Goal: Task Accomplishment & Management: Manage account settings

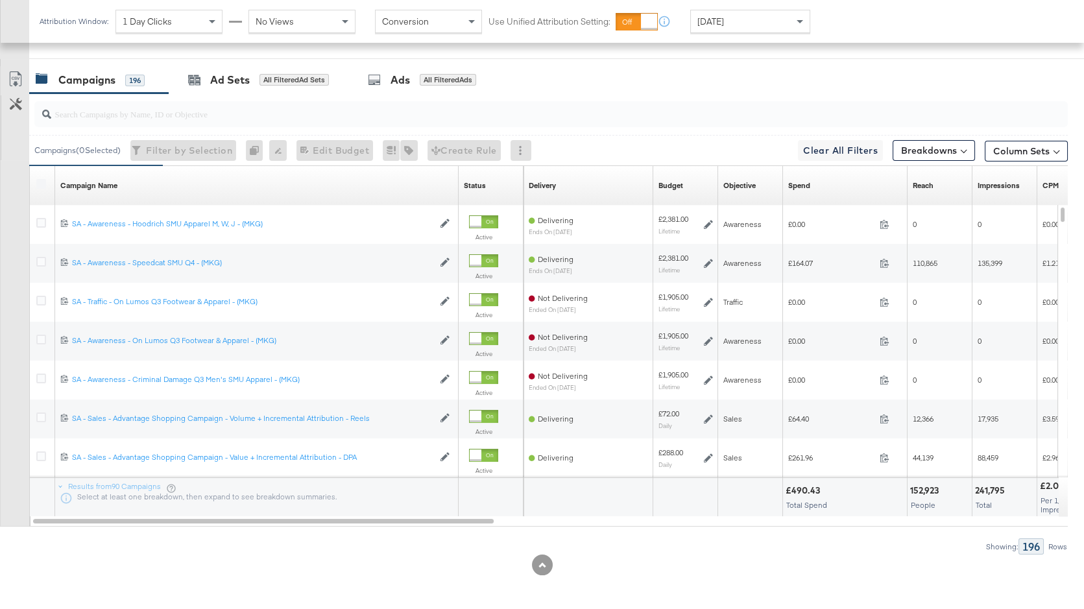
scroll to position [635, 0]
click at [843, 184] on div "Spend Sorting Unavailable" at bounding box center [845, 184] width 125 height 21
click at [822, 185] on link "Spend" at bounding box center [845, 184] width 114 height 10
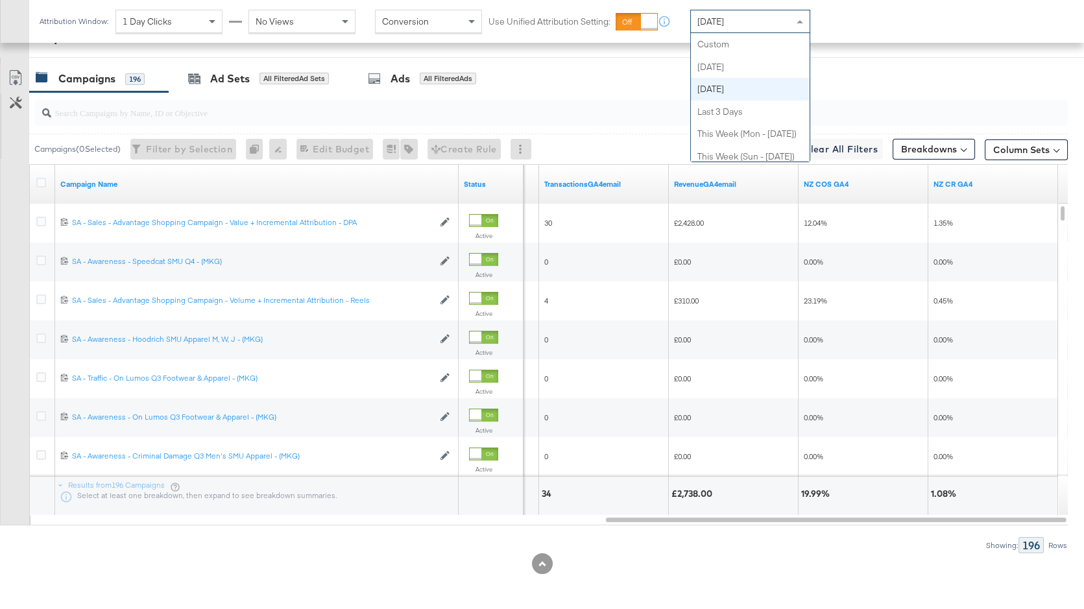
click at [750, 16] on div "[DATE]" at bounding box center [750, 21] width 119 height 22
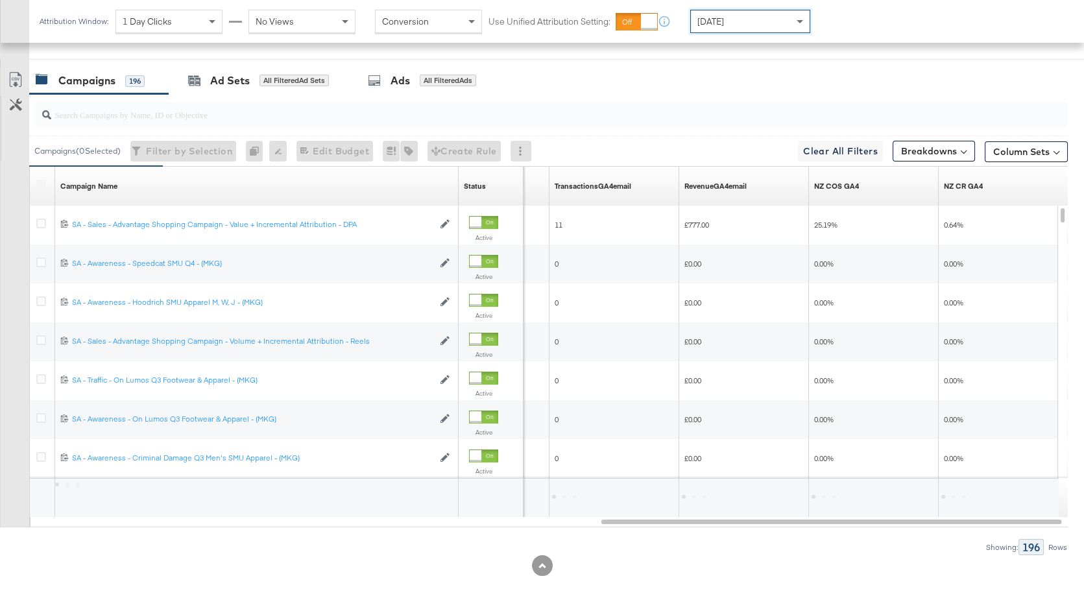
scroll to position [632, 0]
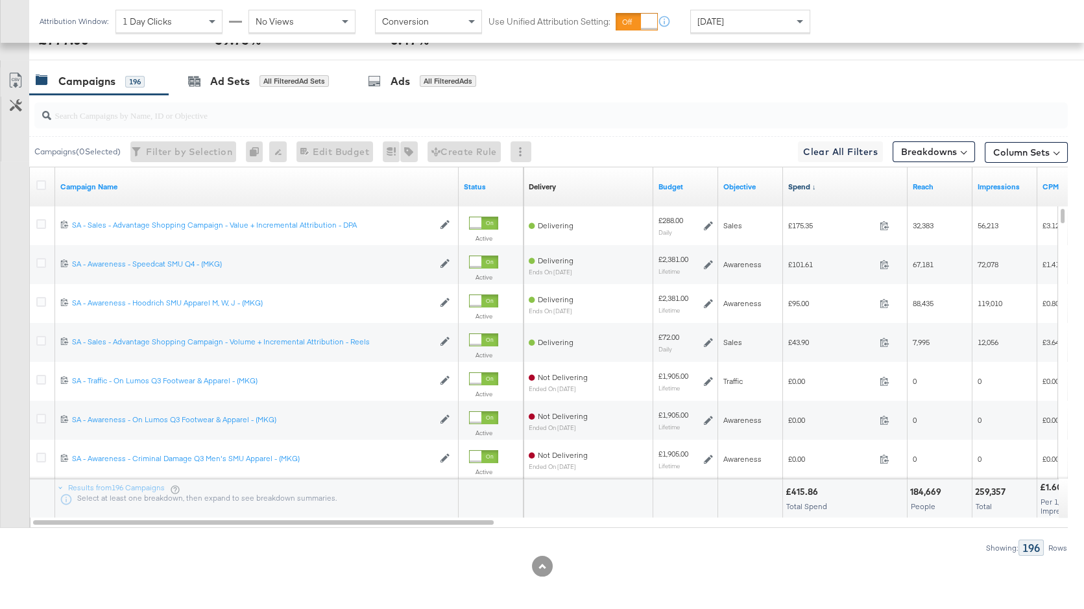
click at [792, 186] on link "Spend ↓" at bounding box center [845, 187] width 114 height 10
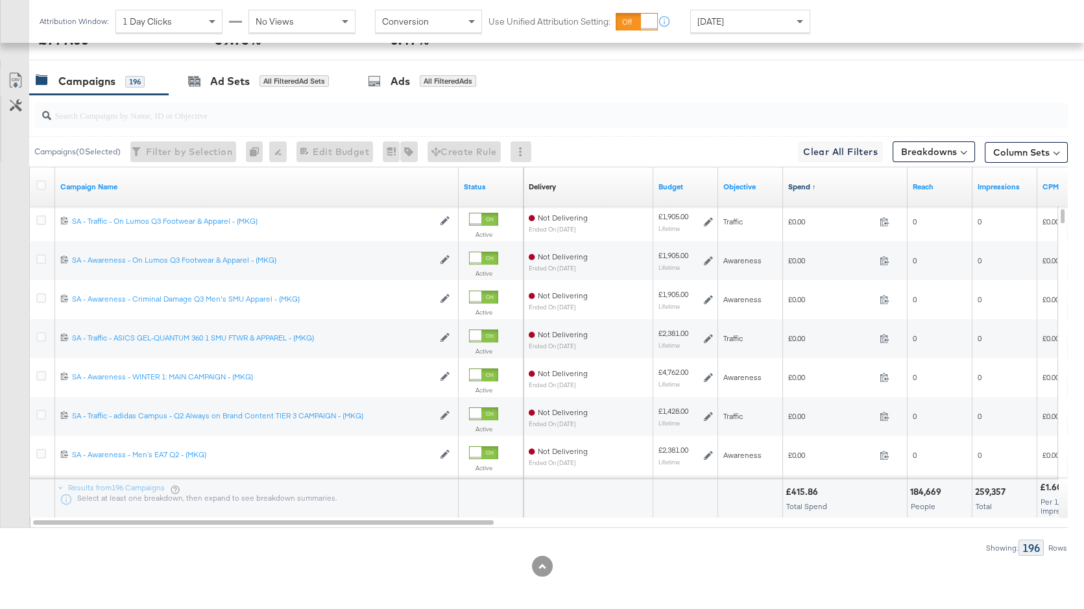
click at [792, 186] on link "Spend ↑" at bounding box center [845, 187] width 114 height 10
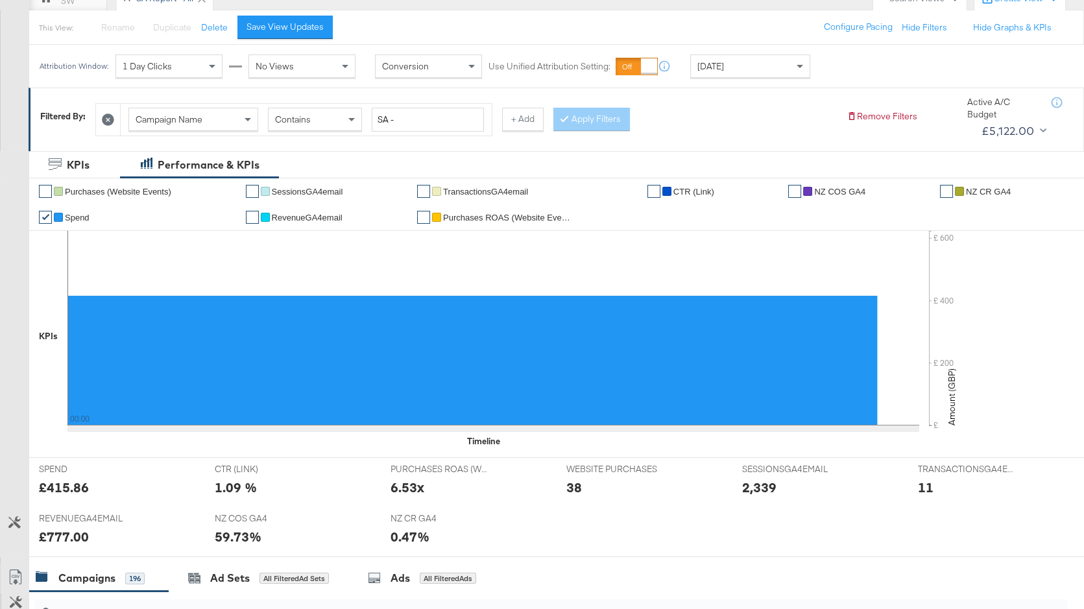
scroll to position [0, 0]
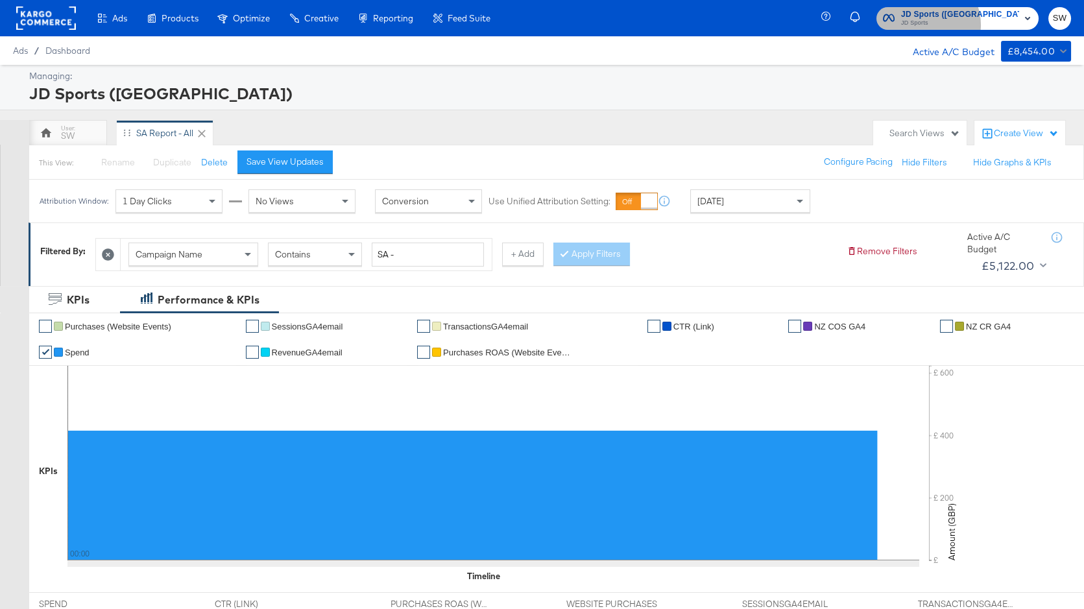
click at [983, 25] on span "JD Sports" at bounding box center [960, 23] width 118 height 10
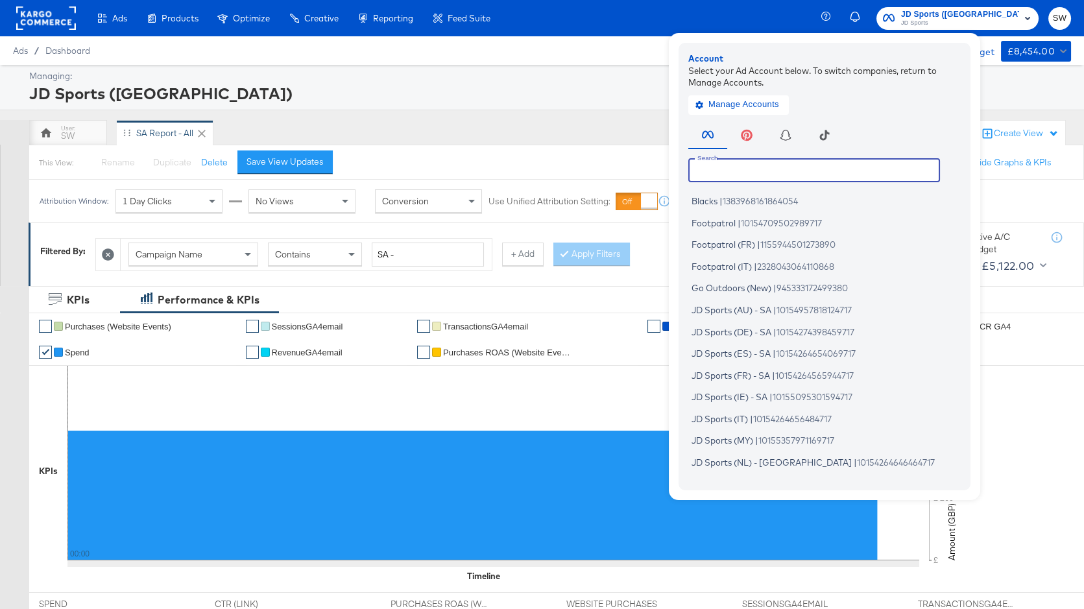
click at [836, 173] on input "text" at bounding box center [814, 169] width 252 height 23
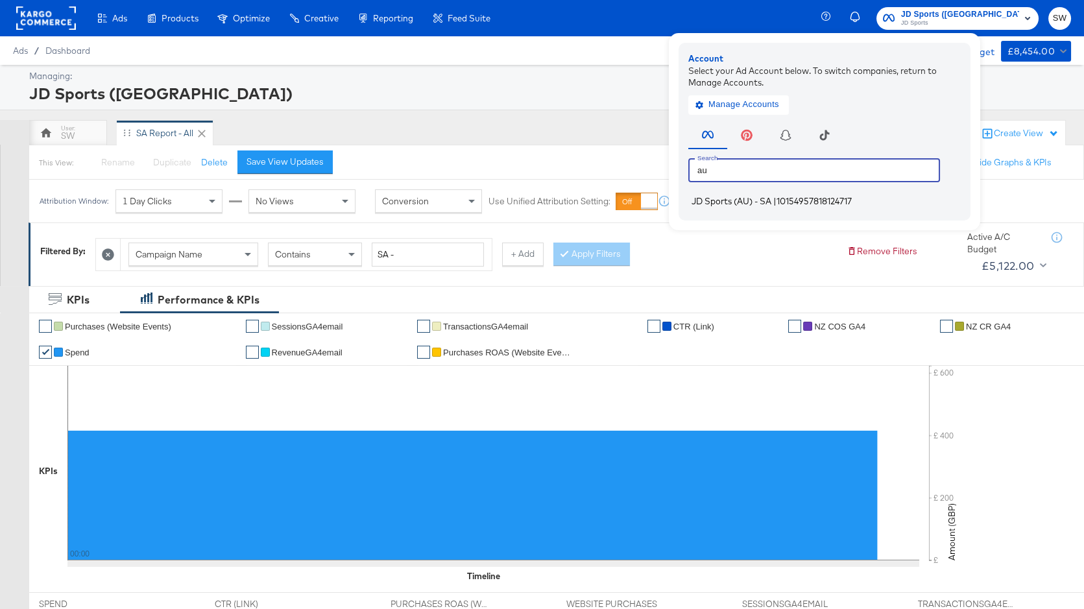
type input "au"
click at [835, 199] on li "JD Sports (AU) - SA | 10154957818124717" at bounding box center [827, 201] width 279 height 19
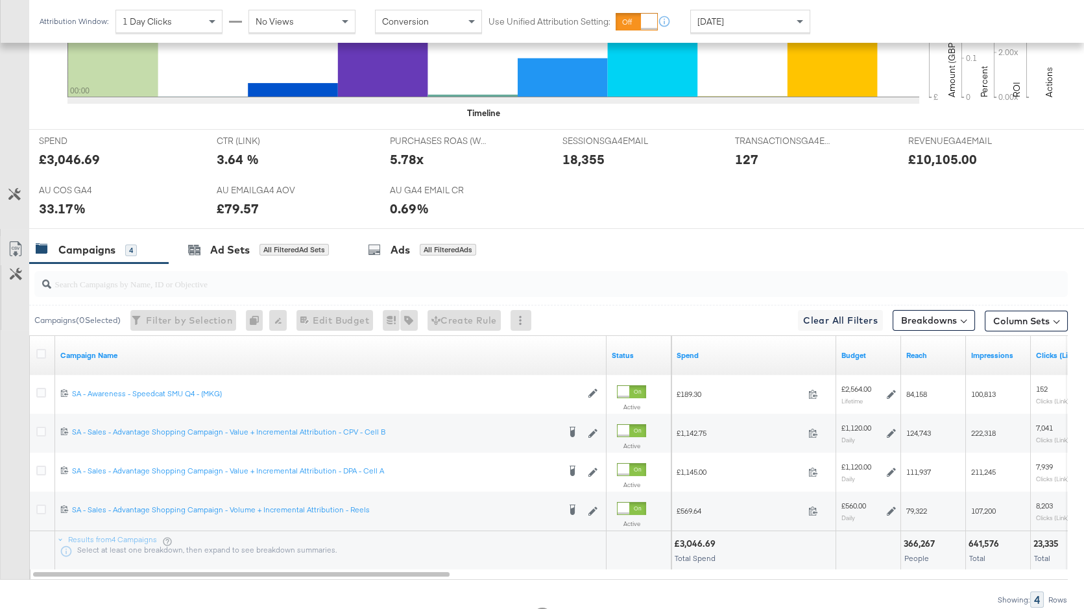
scroll to position [546, 0]
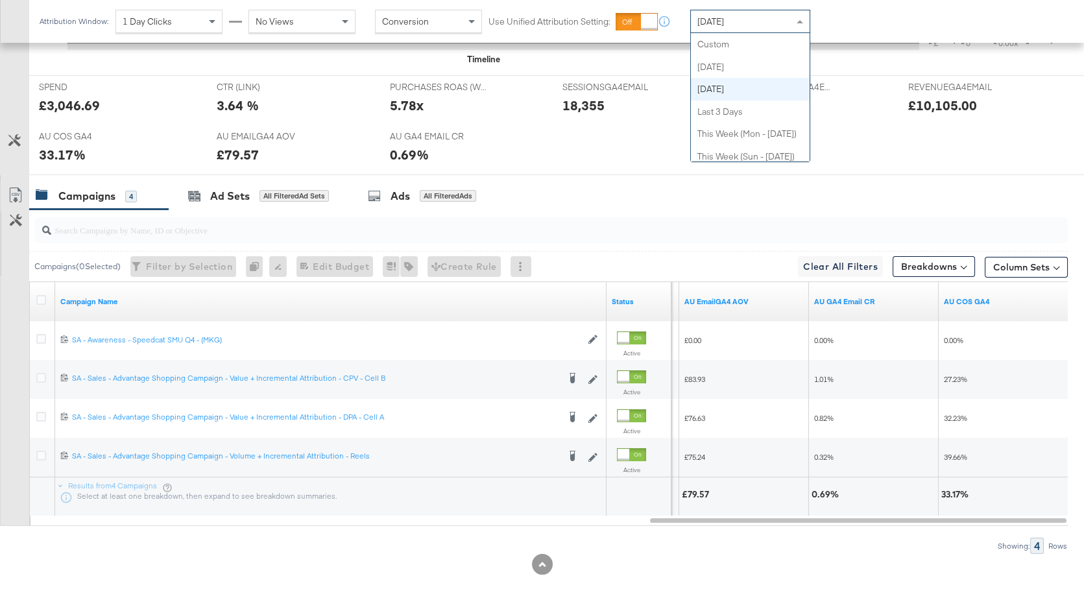
click at [723, 24] on span "[DATE]" at bounding box center [710, 22] width 27 height 12
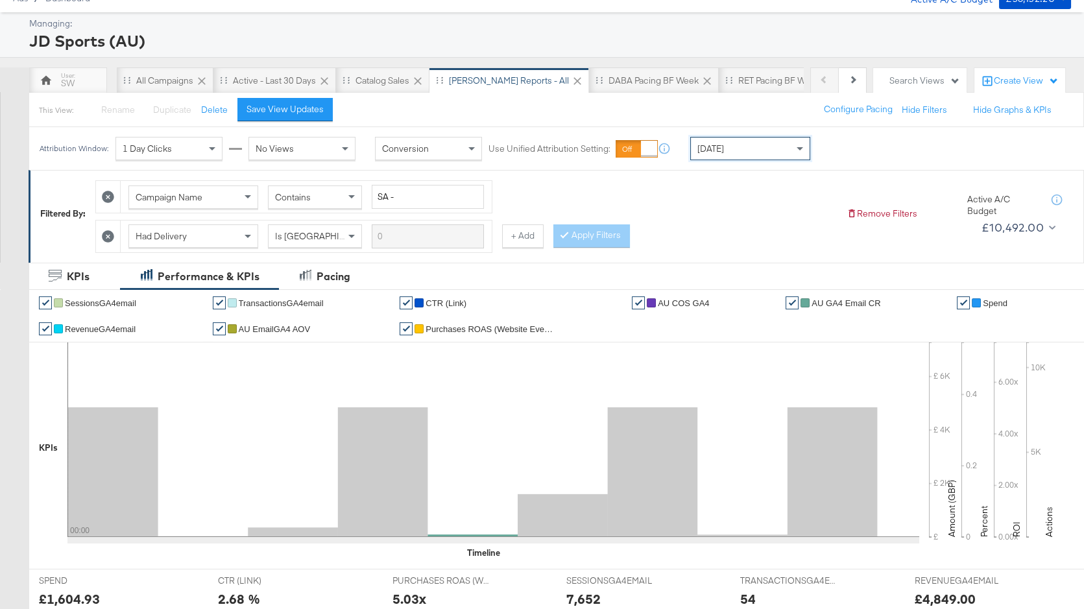
scroll to position [0, 0]
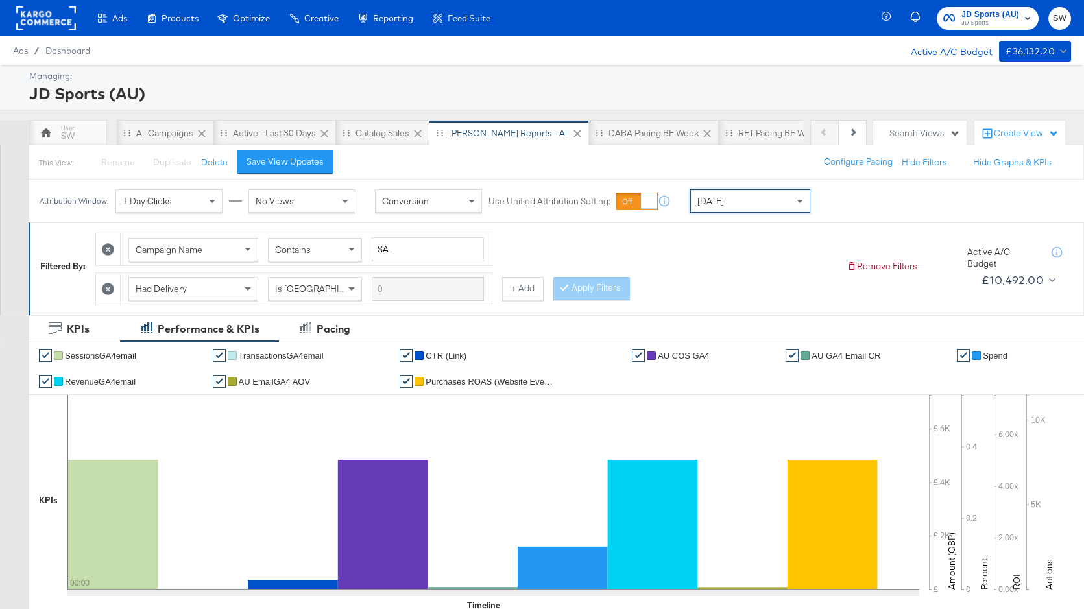
click at [1012, 11] on span "JD Sports (AU)" at bounding box center [991, 15] width 58 height 14
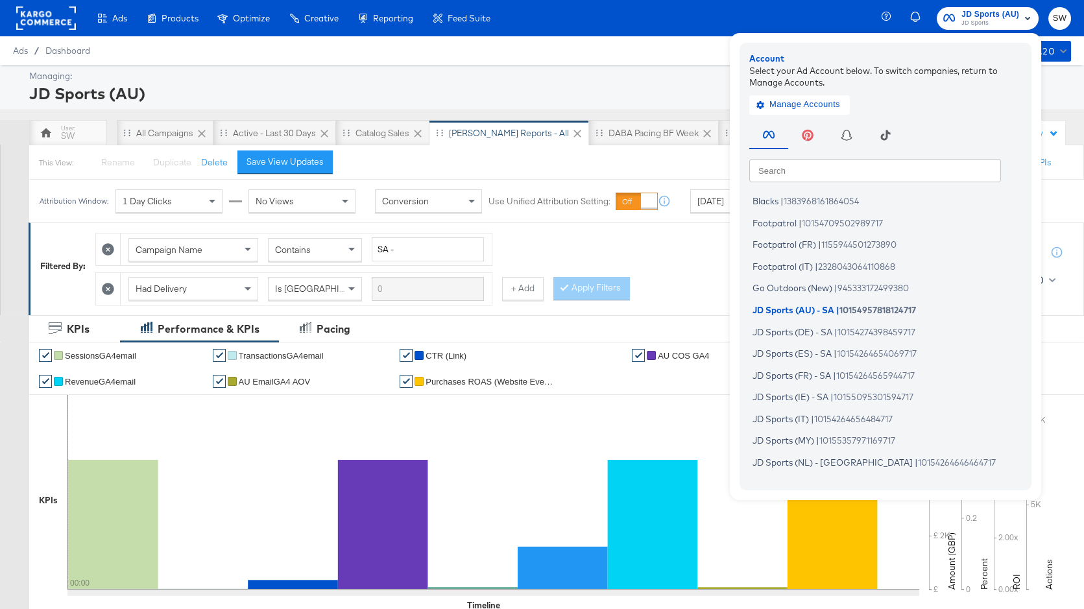
click at [880, 172] on input "text" at bounding box center [875, 169] width 252 height 23
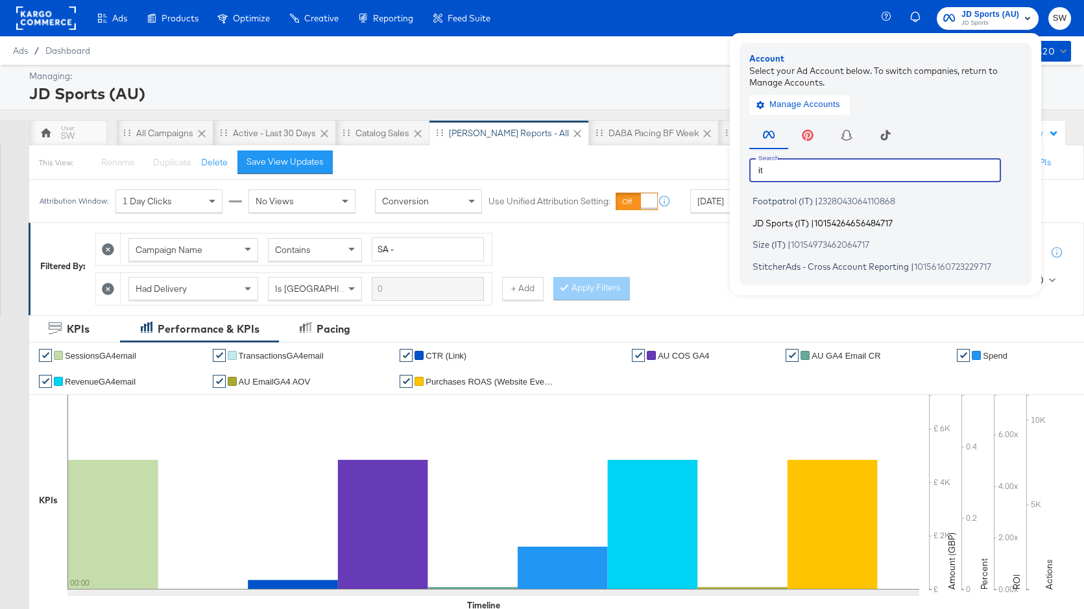
type input "it"
click at [870, 221] on span "10154264656484717" at bounding box center [853, 222] width 79 height 10
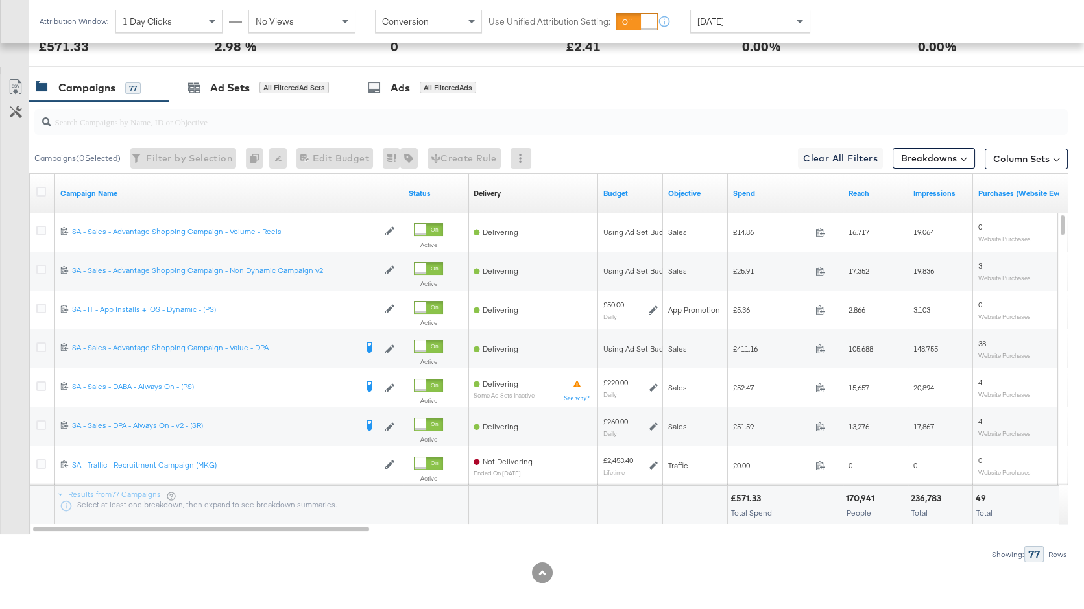
scroll to position [559, 0]
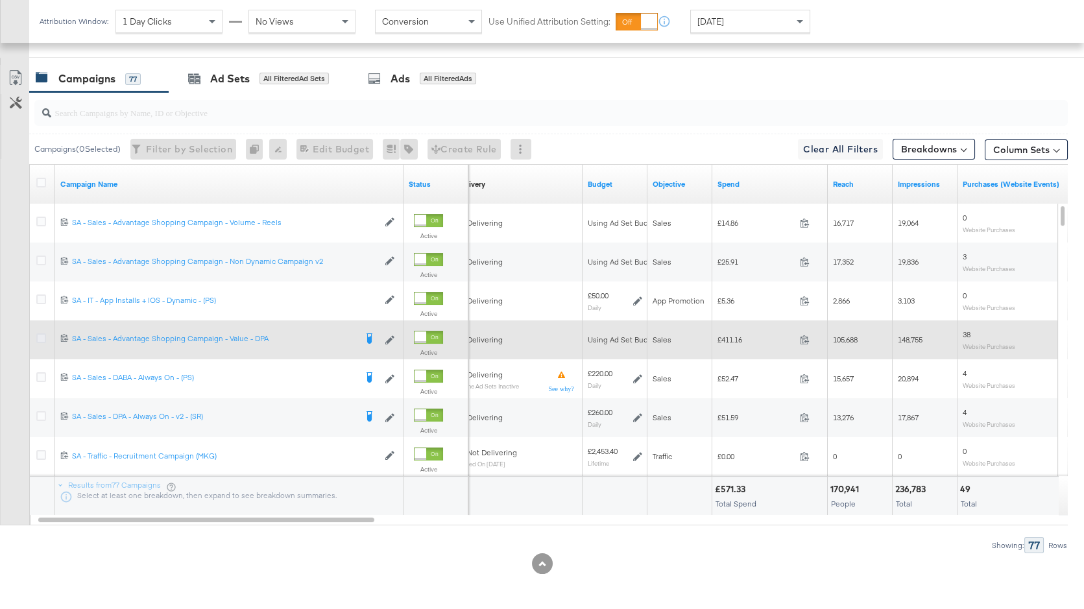
click at [45, 337] on icon at bounding box center [41, 338] width 10 height 10
click at [0, 0] on input "checkbox" at bounding box center [0, 0] width 0 height 0
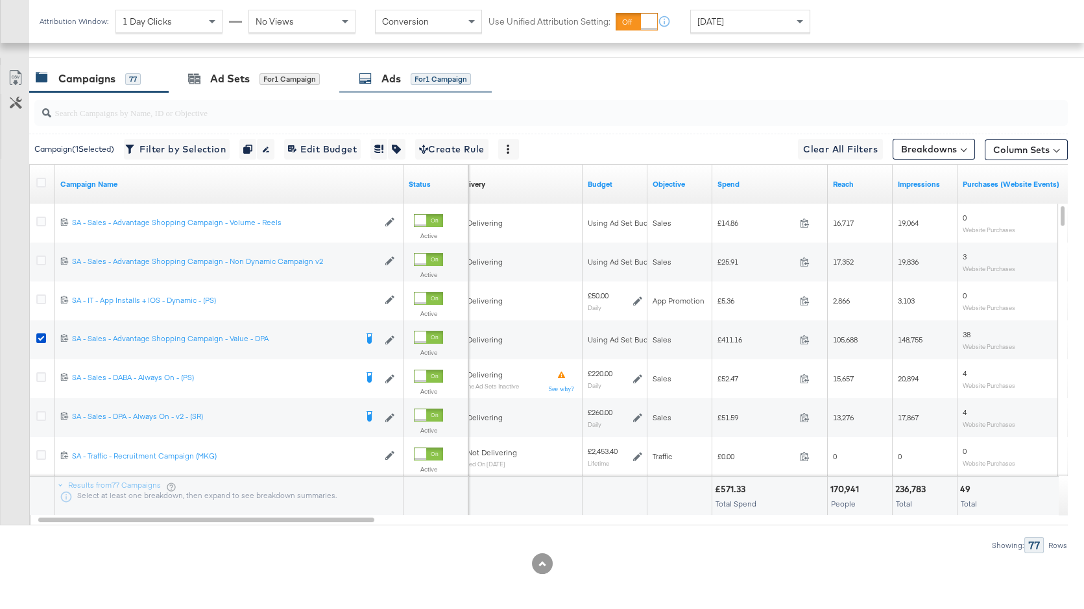
click at [401, 88] on div "Ads for 1 Campaign" at bounding box center [415, 79] width 152 height 28
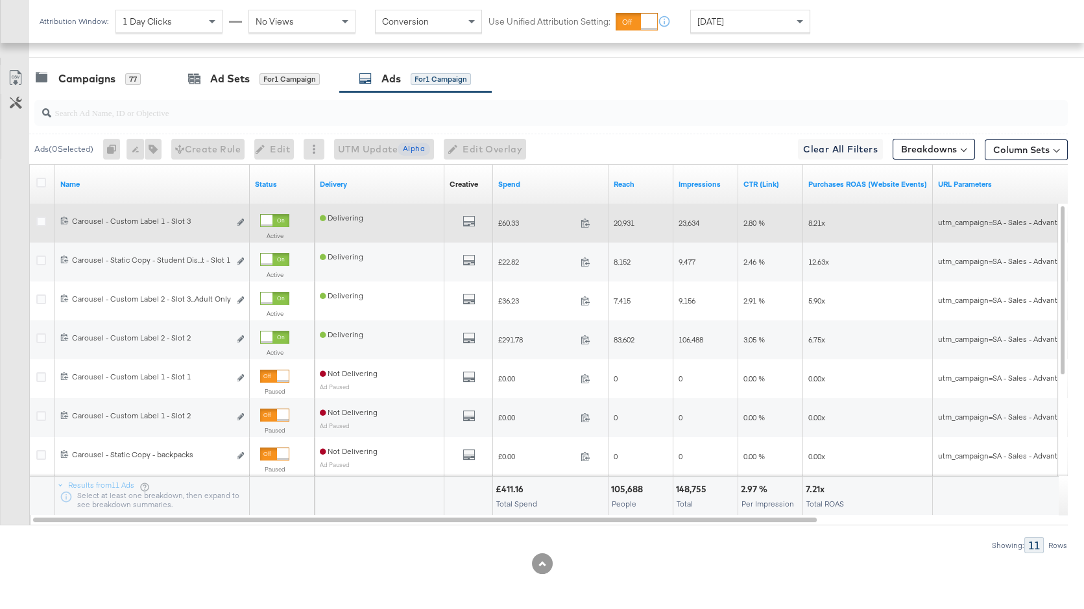
click at [480, 218] on div "All Previews" at bounding box center [469, 223] width 38 height 16
click at [466, 216] on icon "default" at bounding box center [469, 221] width 13 height 13
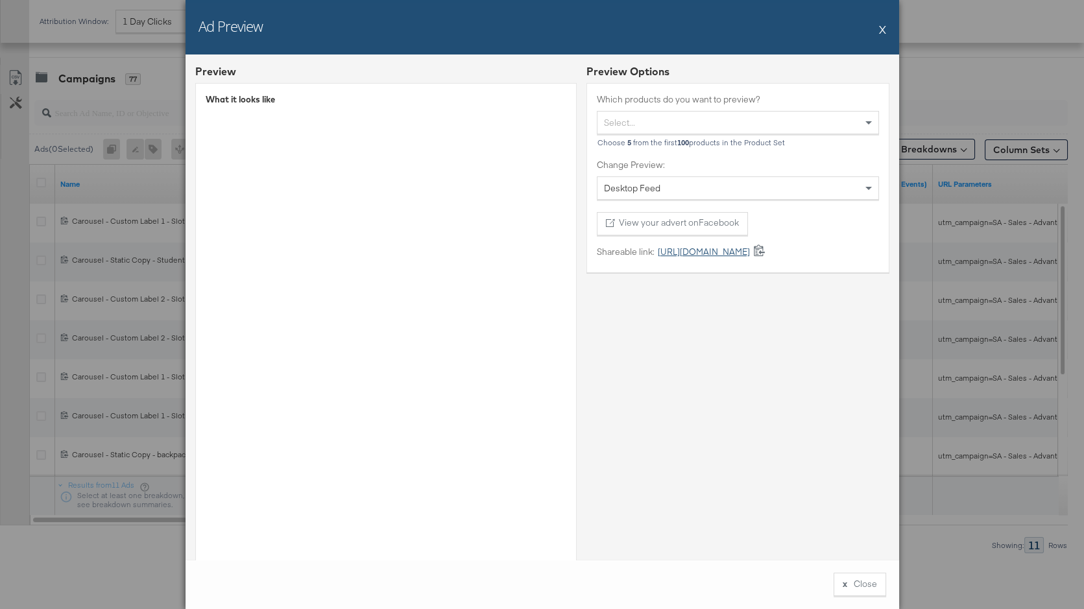
click at [736, 253] on link "https://fb.me/21yCUAZaGn1YpQg" at bounding box center [702, 252] width 95 height 12
click at [884, 29] on button "X" at bounding box center [882, 29] width 7 height 26
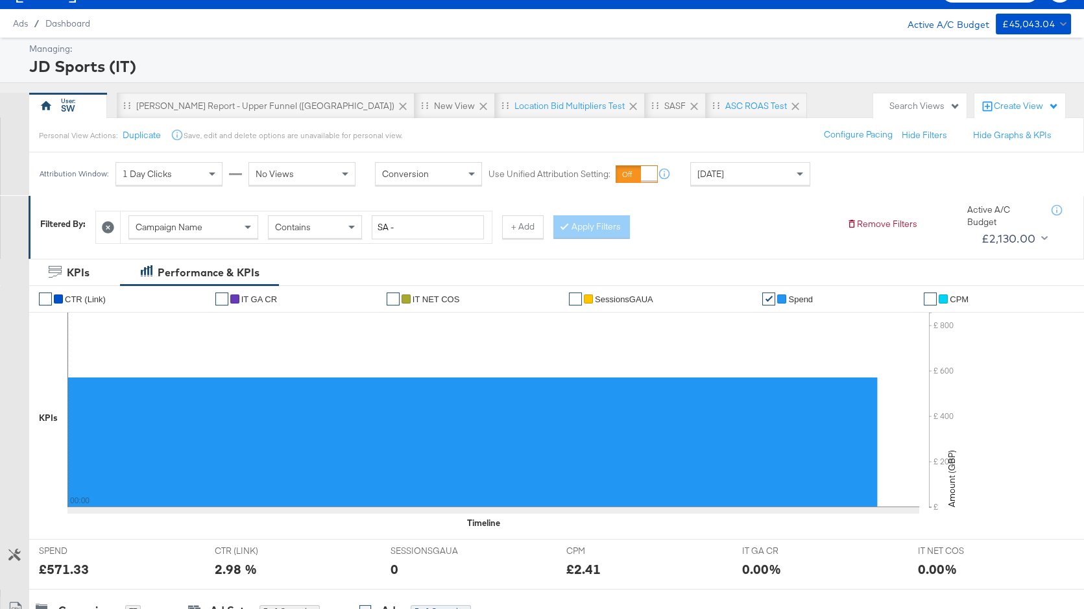
scroll to position [0, 0]
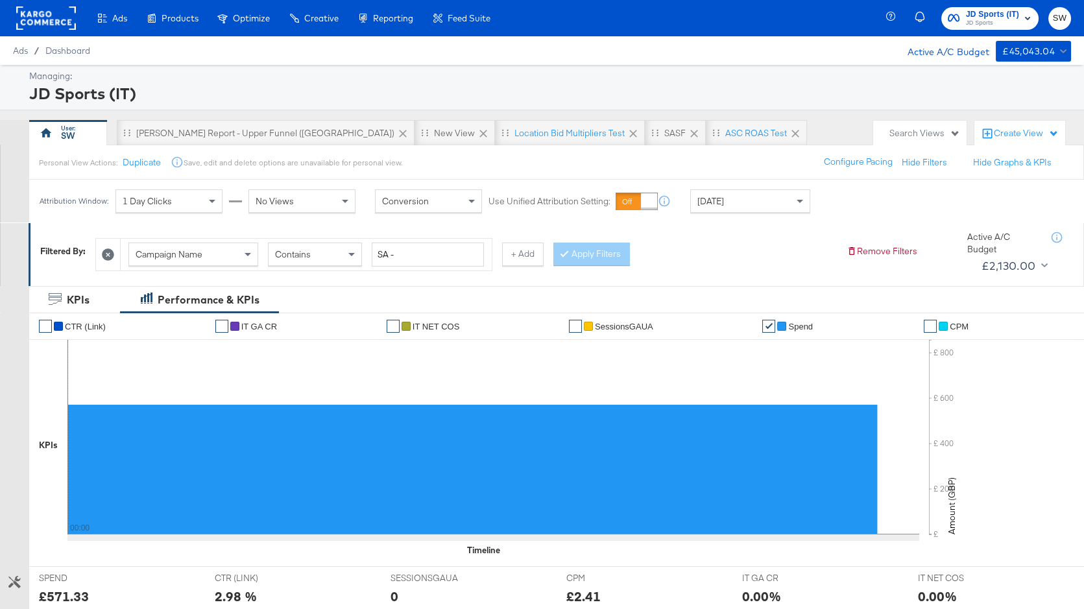
click at [980, 16] on span "JD Sports (IT)" at bounding box center [992, 15] width 53 height 14
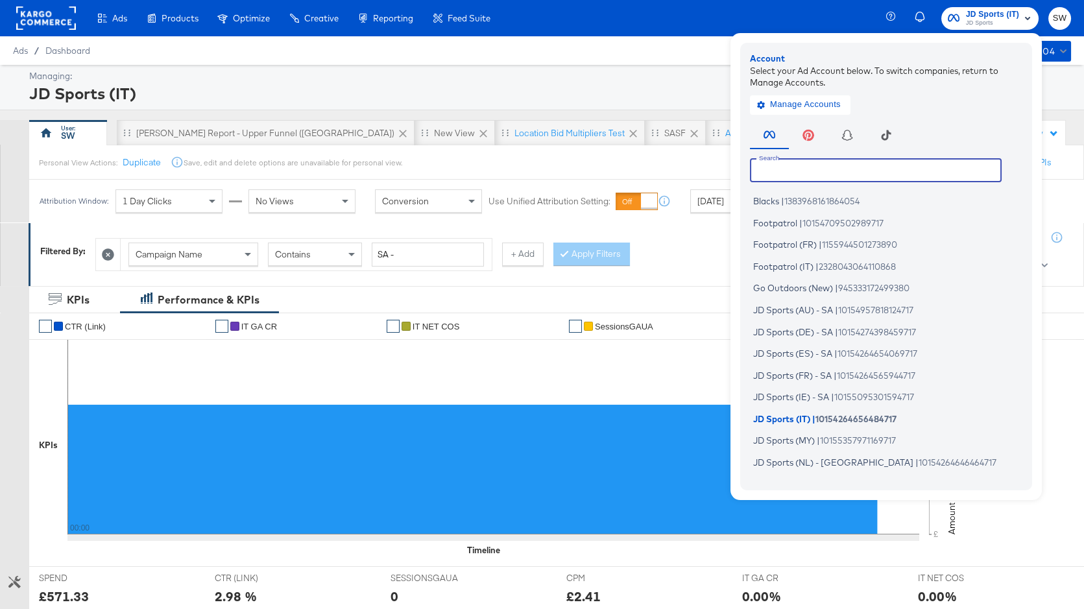
click at [871, 169] on input "text" at bounding box center [876, 169] width 252 height 23
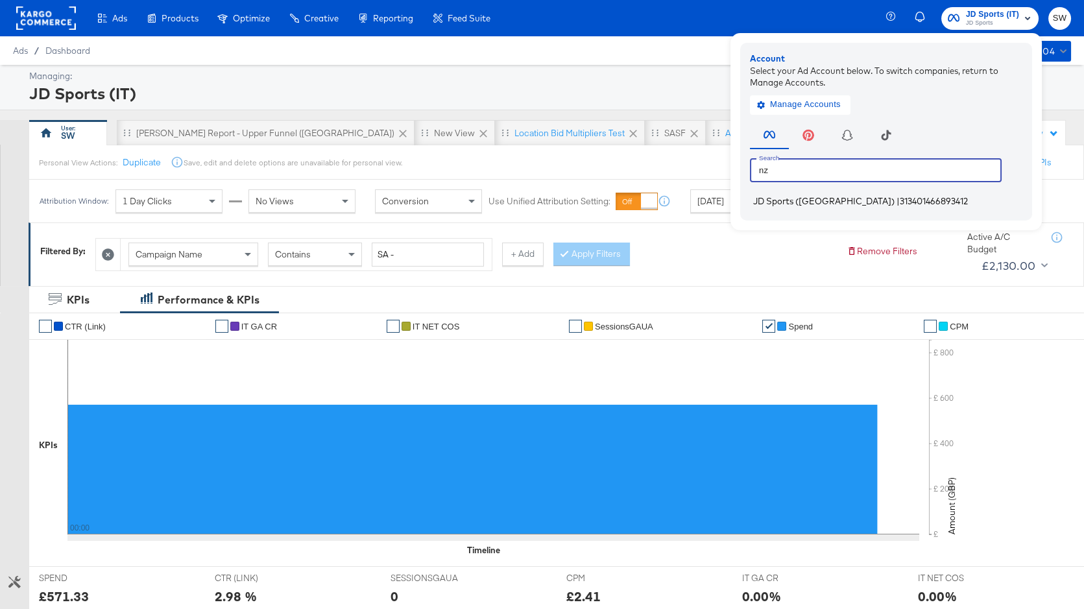
type input "nz"
click at [900, 200] on span "313401466893412" at bounding box center [934, 201] width 68 height 10
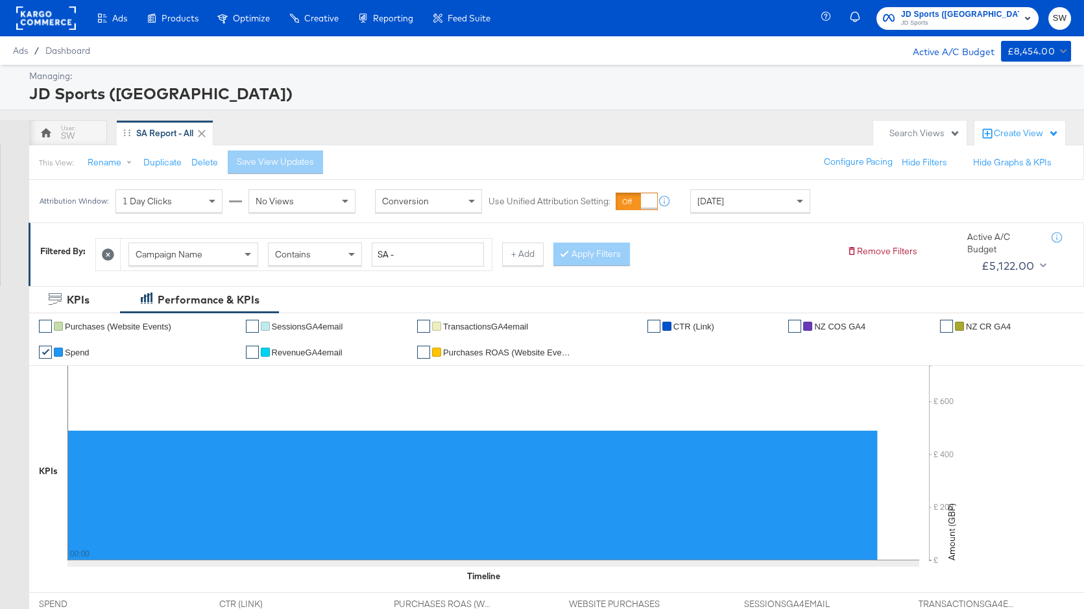
click at [717, 197] on span "[DATE]" at bounding box center [710, 201] width 27 height 12
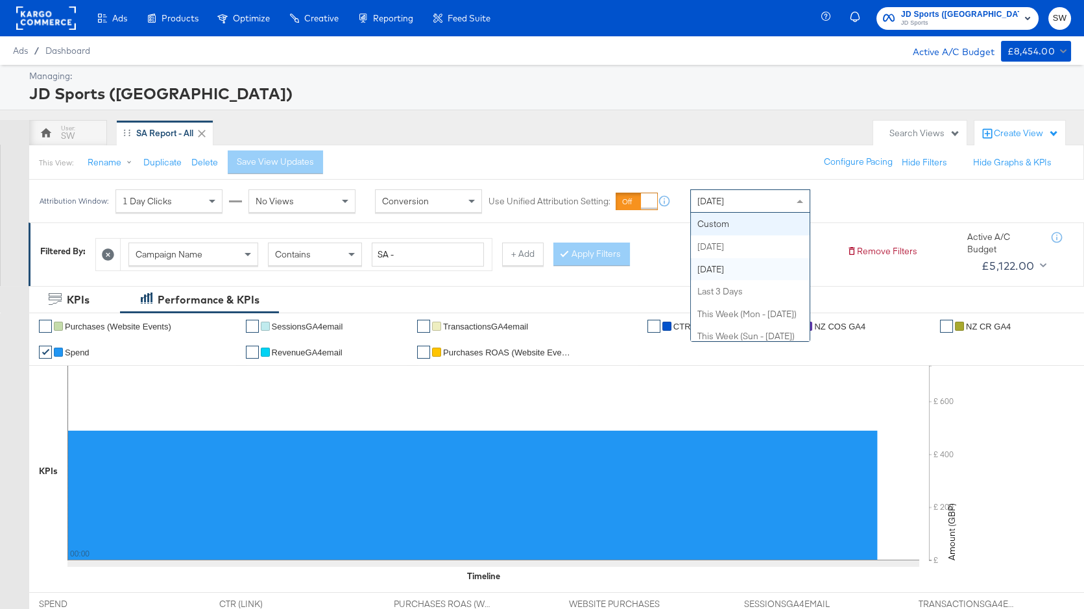
click at [833, 215] on div "Attribution Window: 1 Day Clicks No Views Conversion Use Unified Attribution Se…" at bounding box center [542, 201] width 1084 height 43
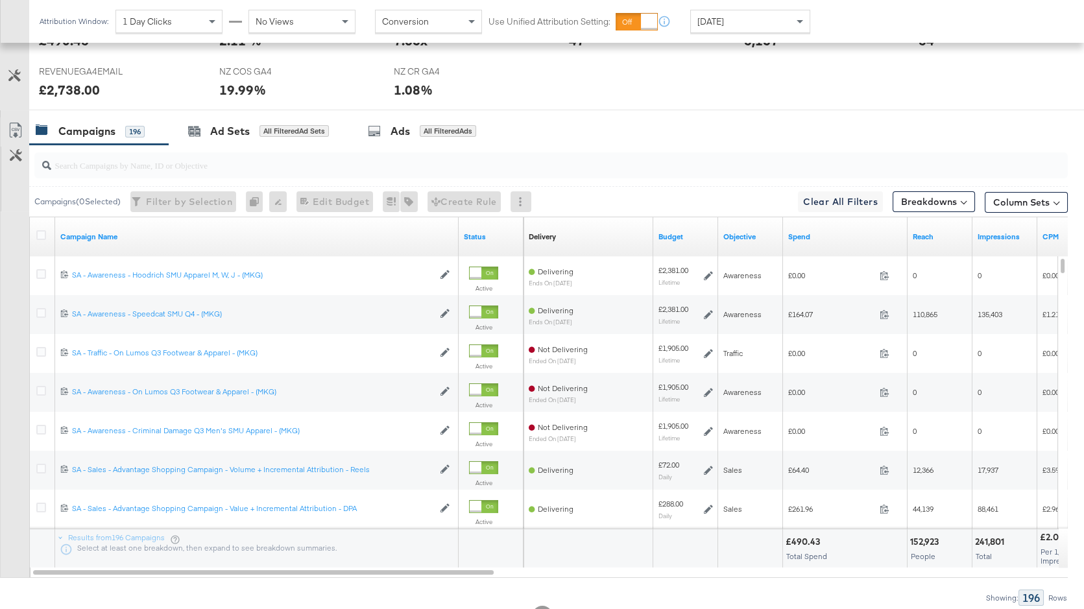
scroll to position [635, 0]
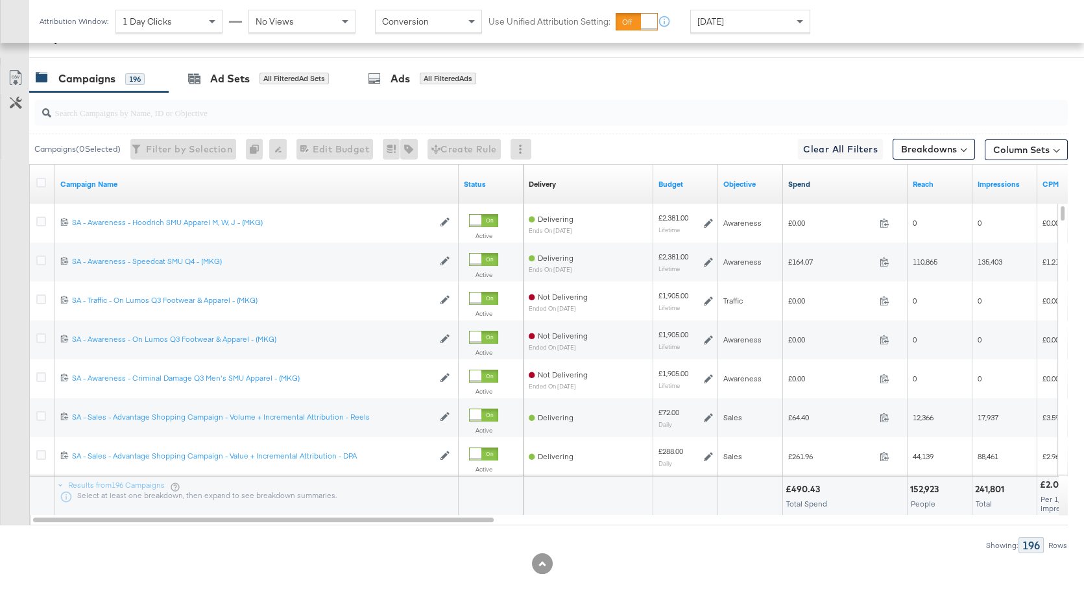
click at [823, 184] on link "Spend" at bounding box center [845, 184] width 114 height 10
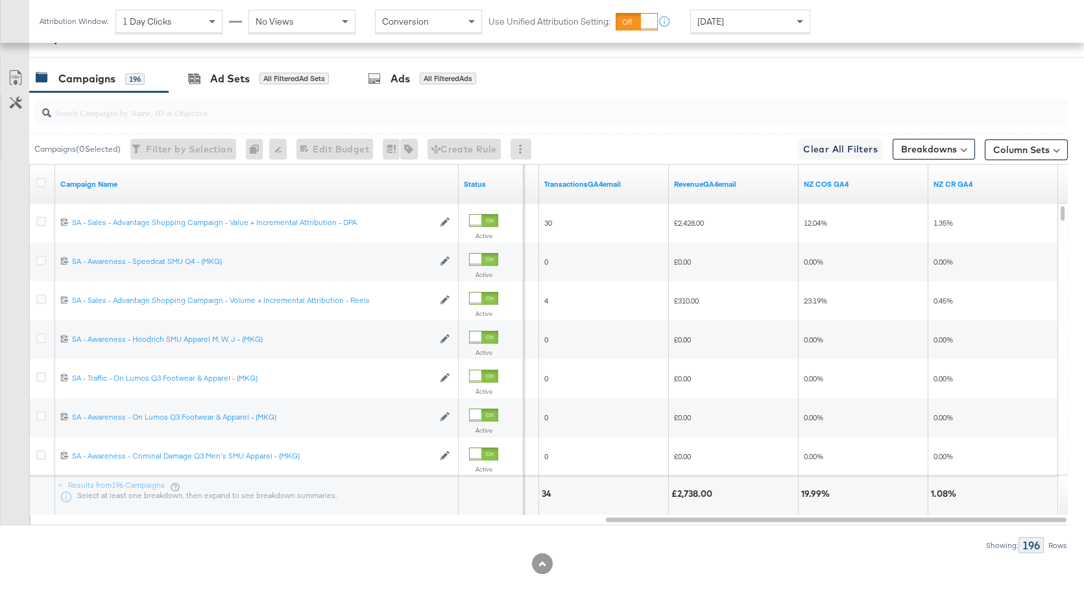
click at [768, 15] on div "[DATE]" at bounding box center [750, 21] width 119 height 22
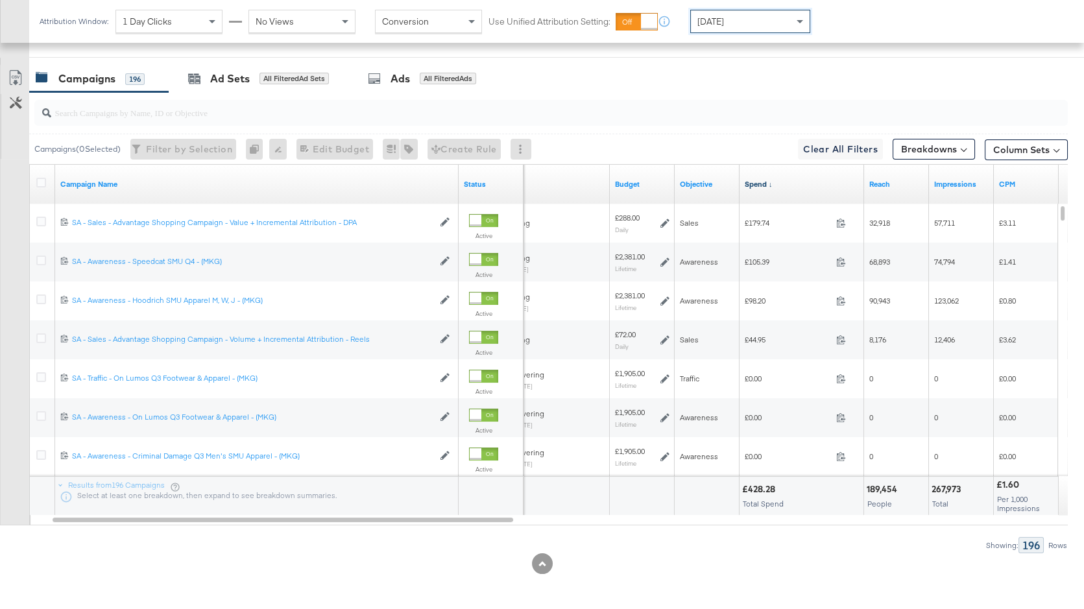
click at [776, 179] on link "Spend ↓" at bounding box center [802, 184] width 114 height 10
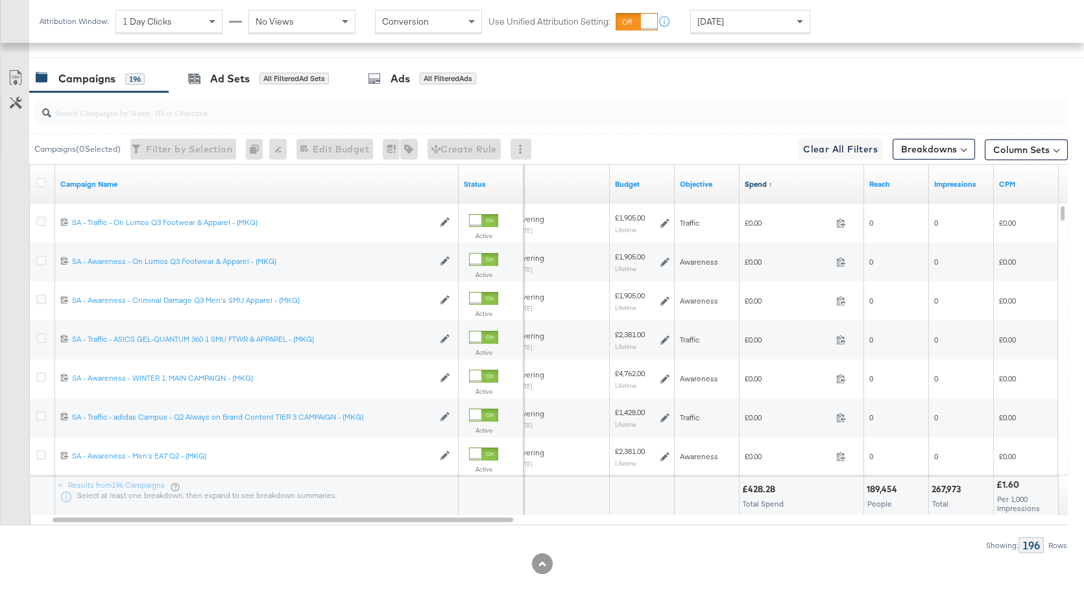
click at [776, 179] on link "Spend ↑" at bounding box center [802, 184] width 114 height 10
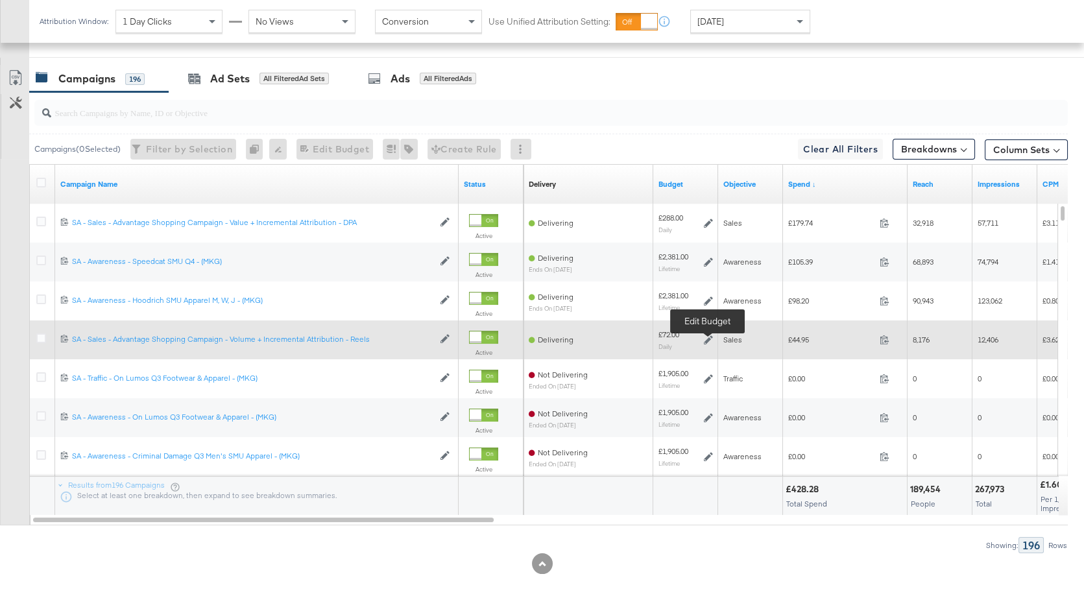
click at [709, 339] on icon at bounding box center [708, 339] width 9 height 9
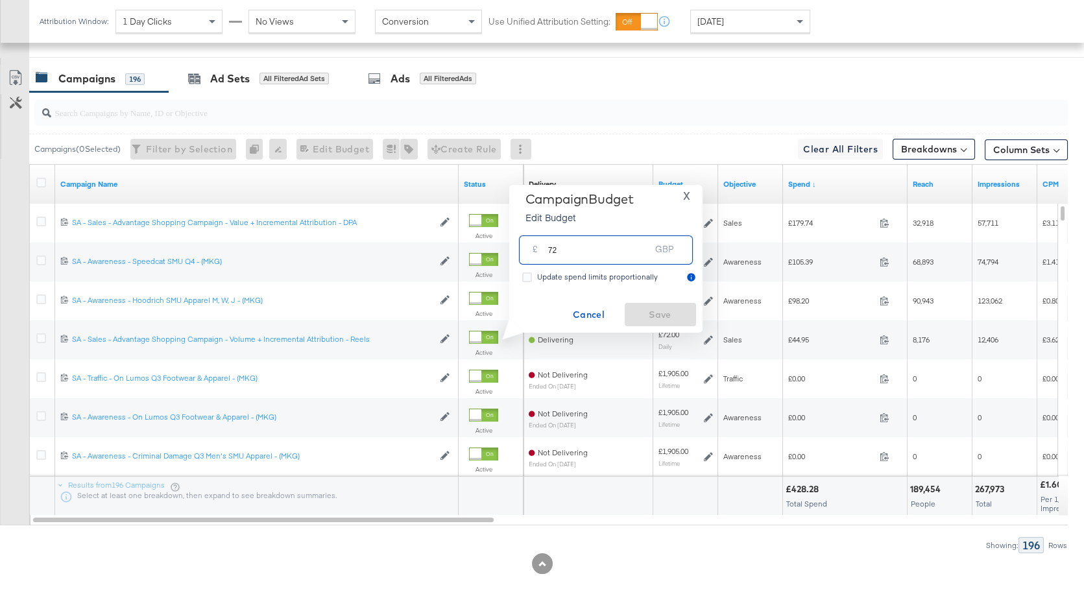
drag, startPoint x: 564, startPoint y: 252, endPoint x: 547, endPoint y: 248, distance: 17.9
click at [548, 248] on input "72" at bounding box center [599, 245] width 103 height 28
type input "80"
click at [661, 308] on span "Save" at bounding box center [660, 315] width 61 height 16
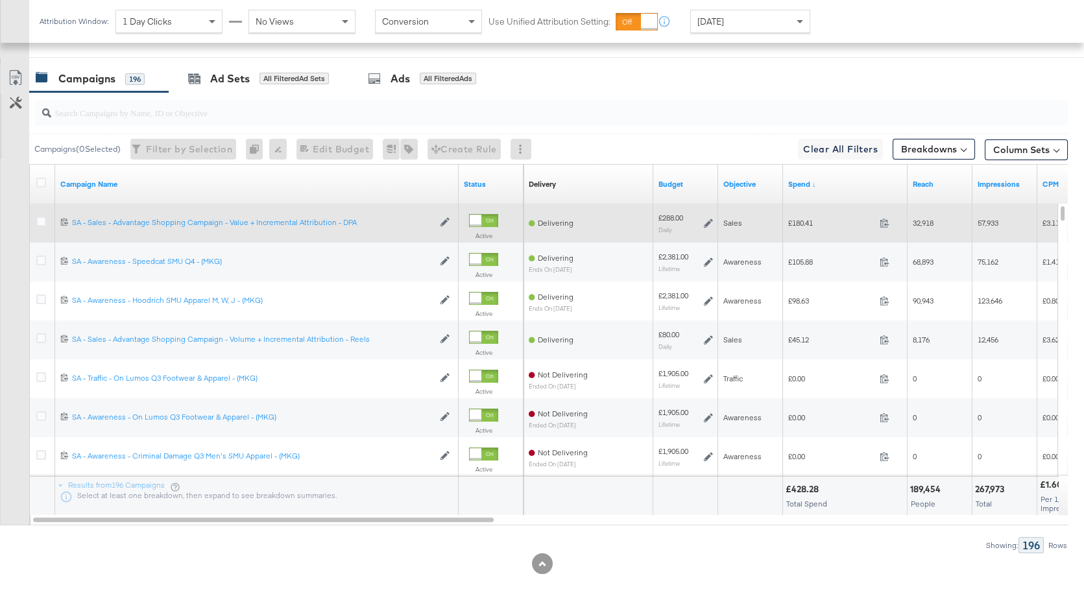
click at [707, 222] on icon at bounding box center [708, 223] width 9 height 9
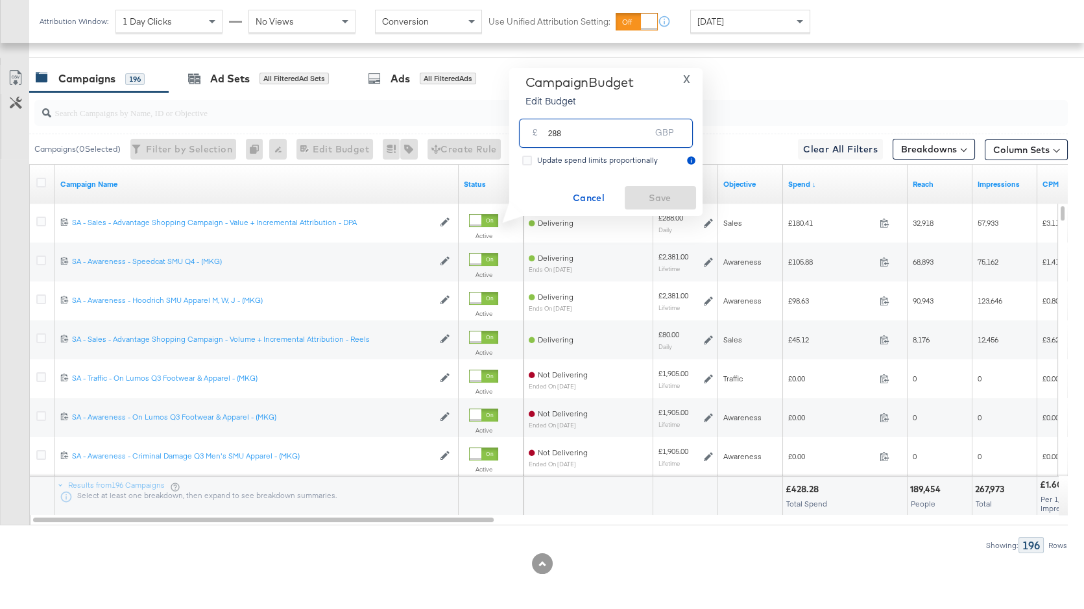
drag, startPoint x: 570, startPoint y: 136, endPoint x: 540, endPoint y: 130, distance: 30.3
click at [540, 130] on div "£ 288 GBP" at bounding box center [606, 133] width 174 height 29
type input "320"
click at [653, 194] on span "Save" at bounding box center [660, 198] width 61 height 16
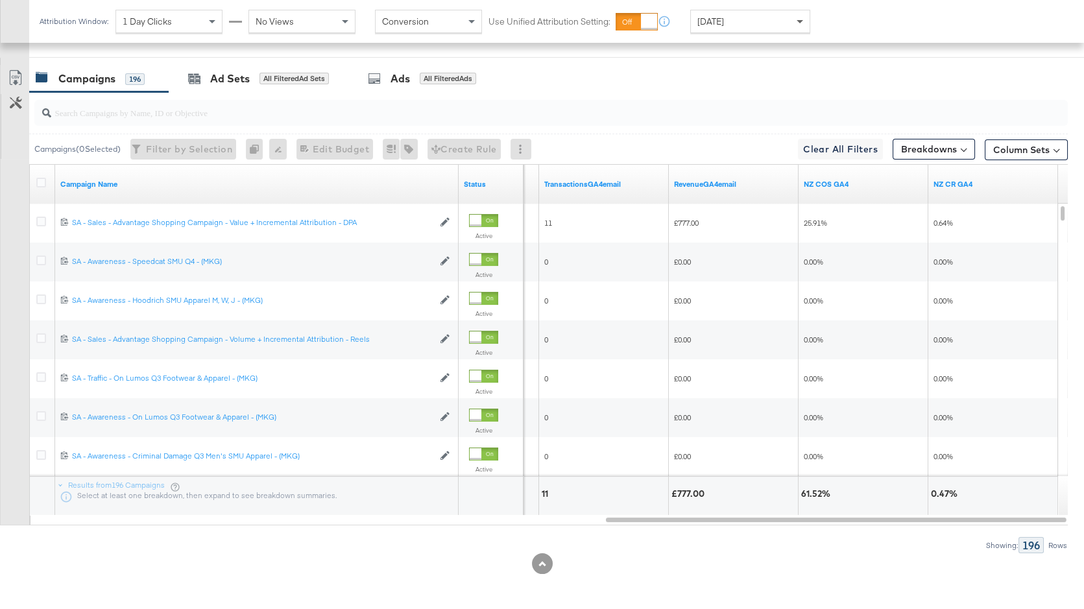
click at [794, 25] on span at bounding box center [802, 21] width 16 height 22
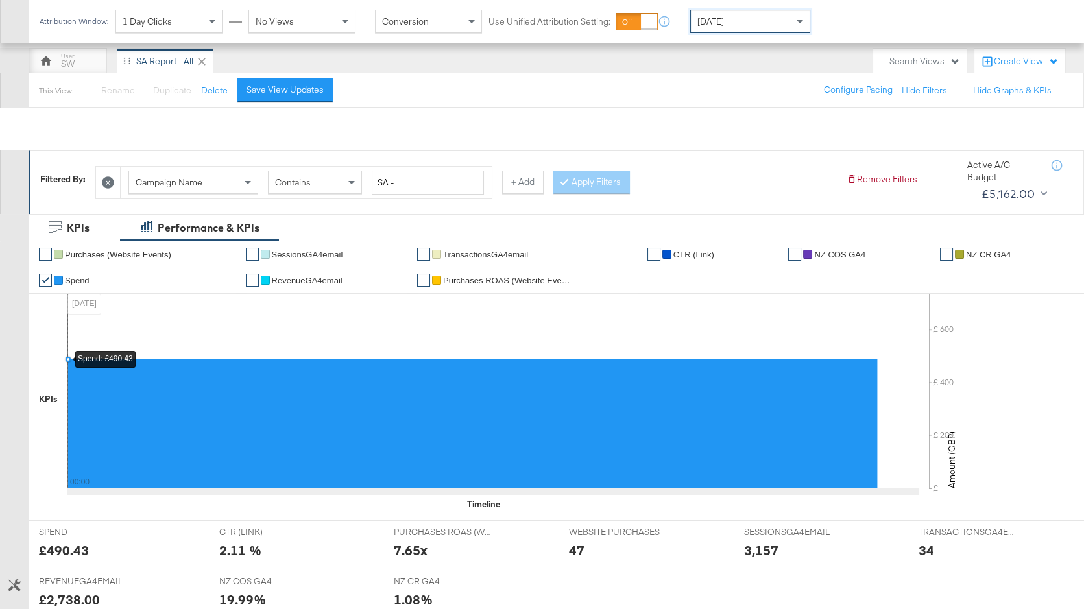
scroll to position [0, 0]
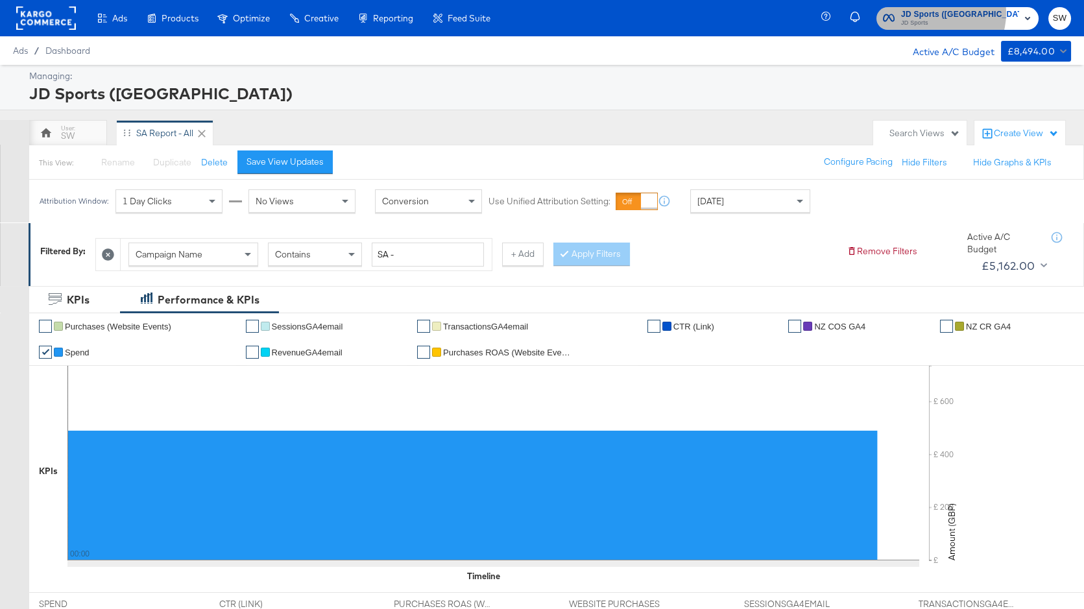
click at [1001, 13] on span "JD Sports (NZ)" at bounding box center [960, 15] width 118 height 14
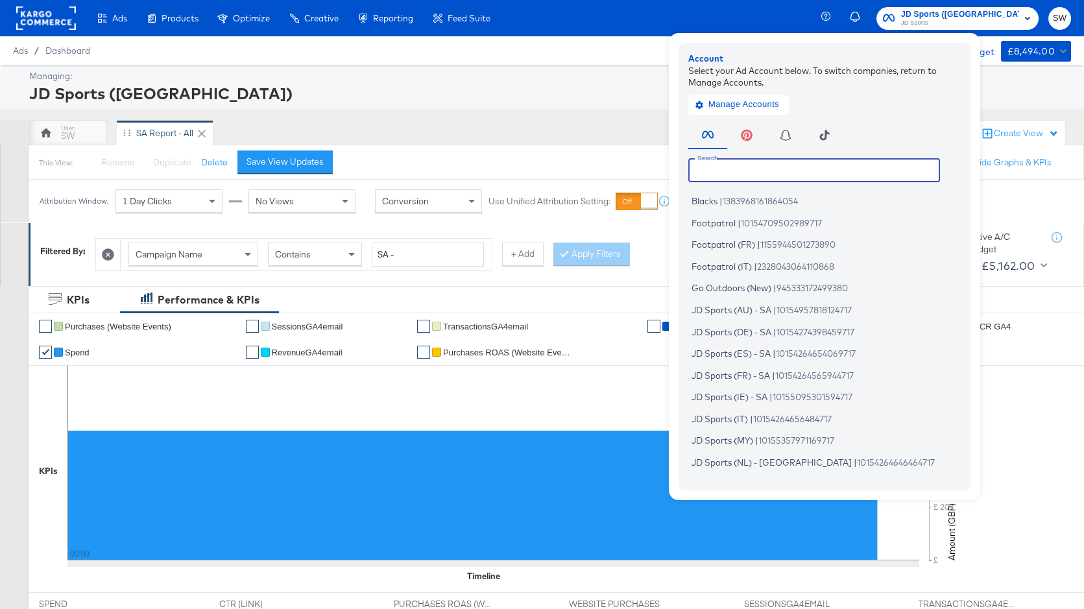
click at [853, 173] on input "text" at bounding box center [814, 169] width 252 height 23
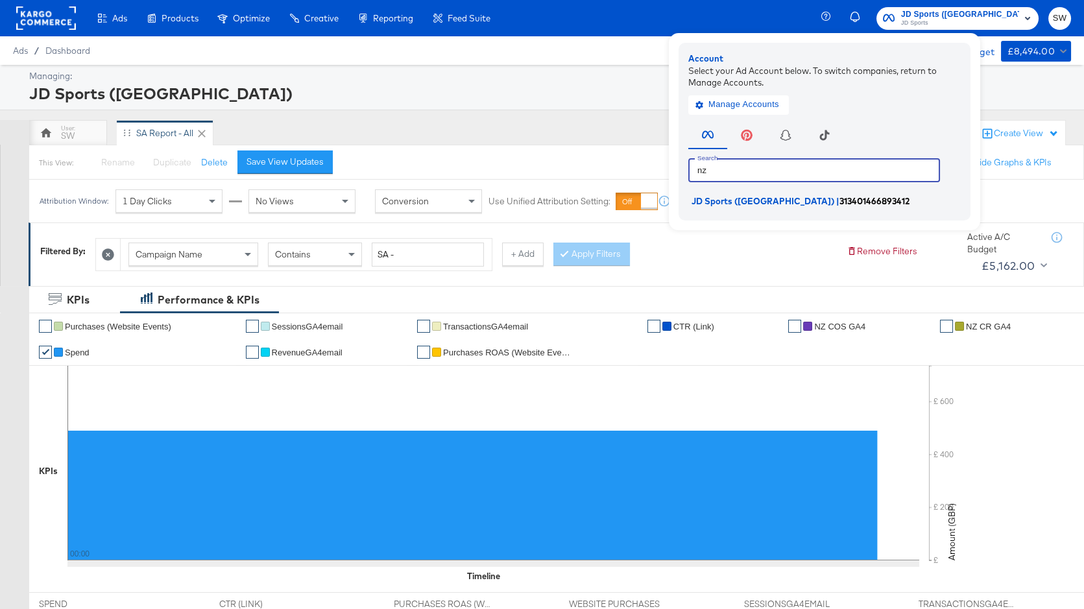
type input "n"
type input "au"
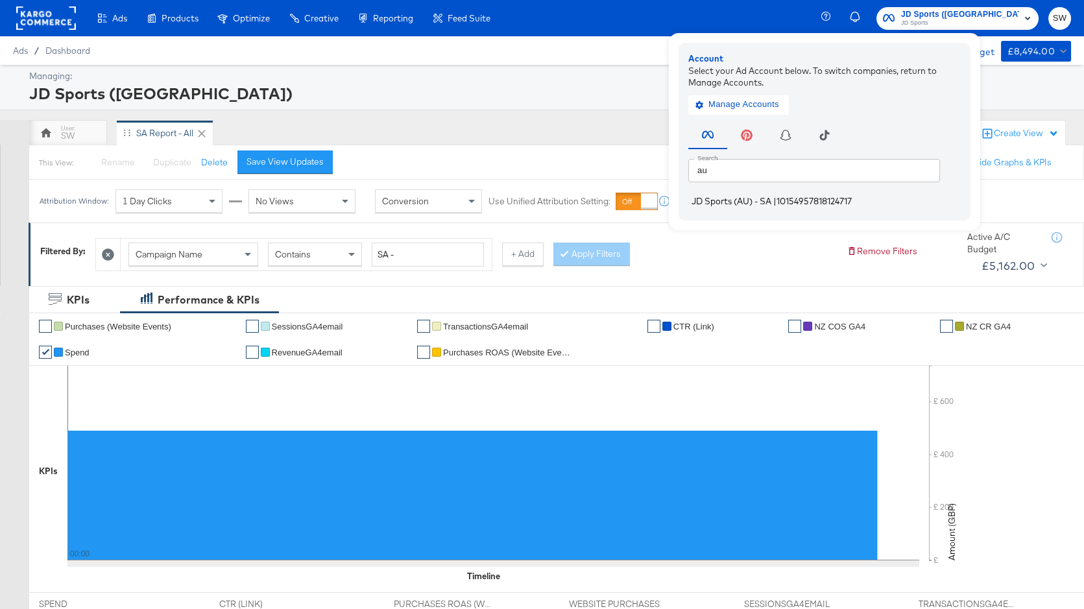
click at [852, 200] on span "10154957818124717" at bounding box center [814, 201] width 75 height 10
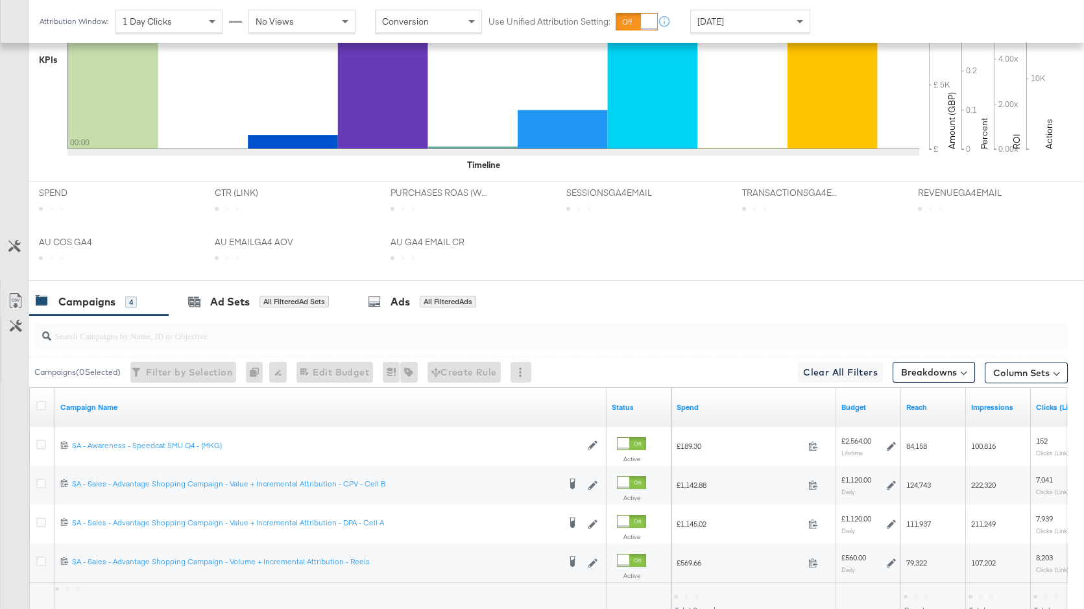
scroll to position [546, 0]
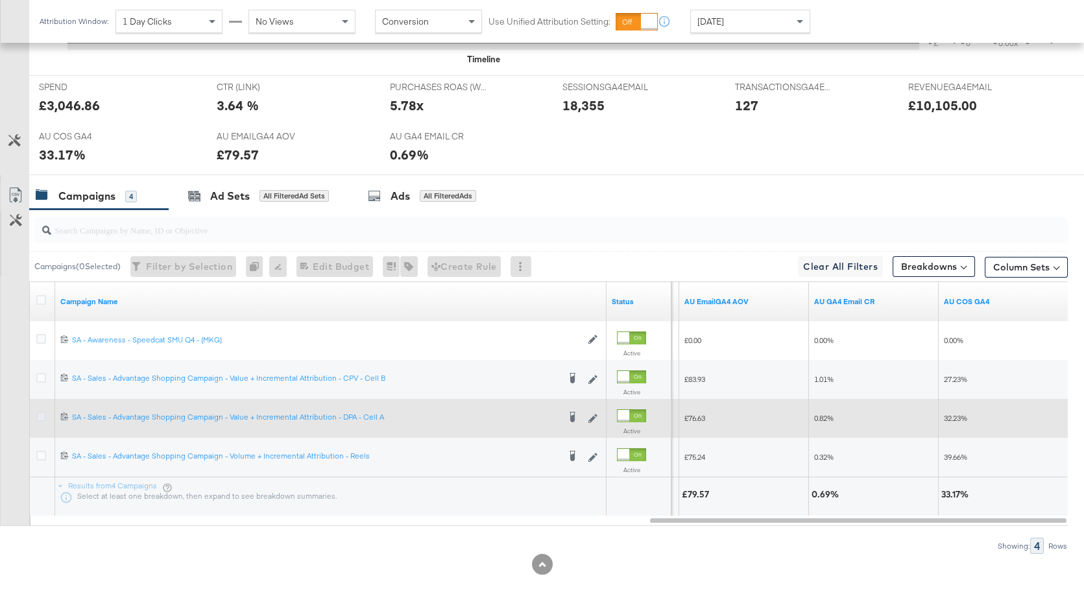
click at [41, 412] on icon at bounding box center [41, 417] width 10 height 10
click at [0, 0] on input "checkbox" at bounding box center [0, 0] width 0 height 0
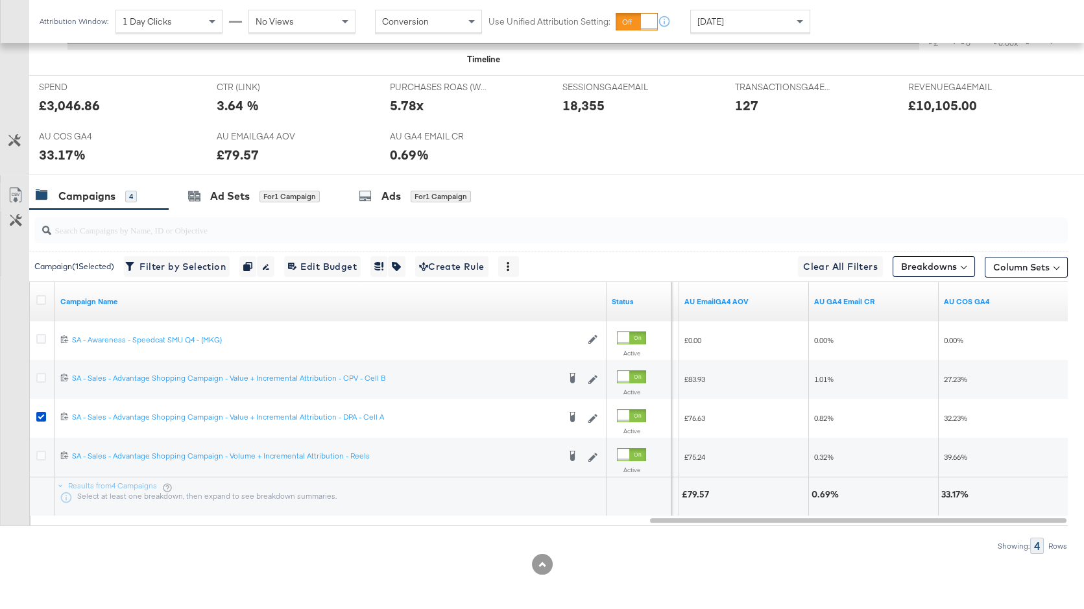
click at [413, 199] on div "for 1 Campaign" at bounding box center [441, 197] width 60 height 12
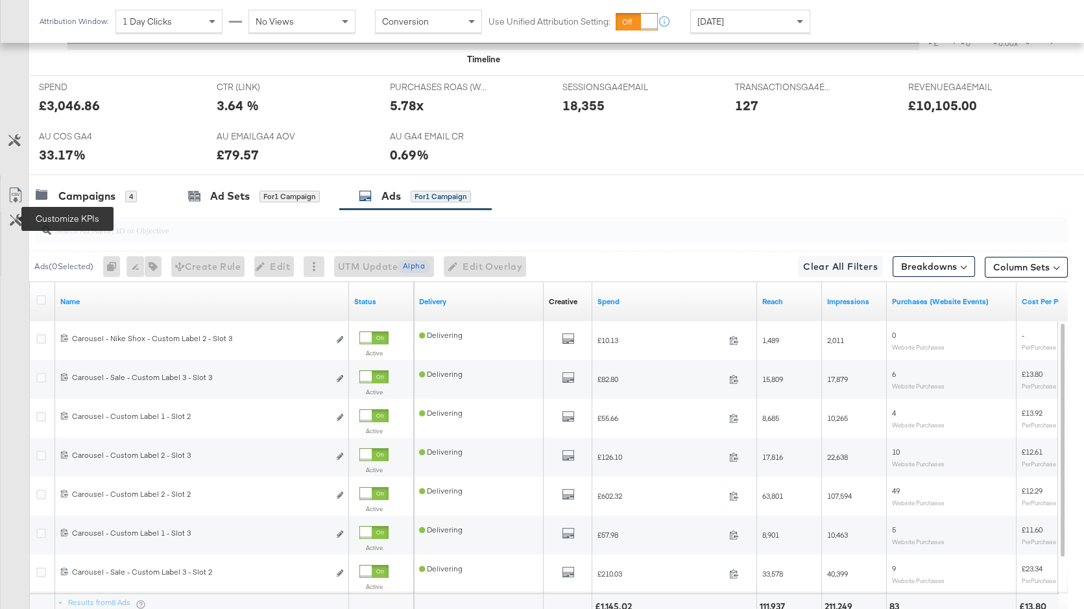
click at [14, 221] on icon at bounding box center [16, 220] width 12 height 12
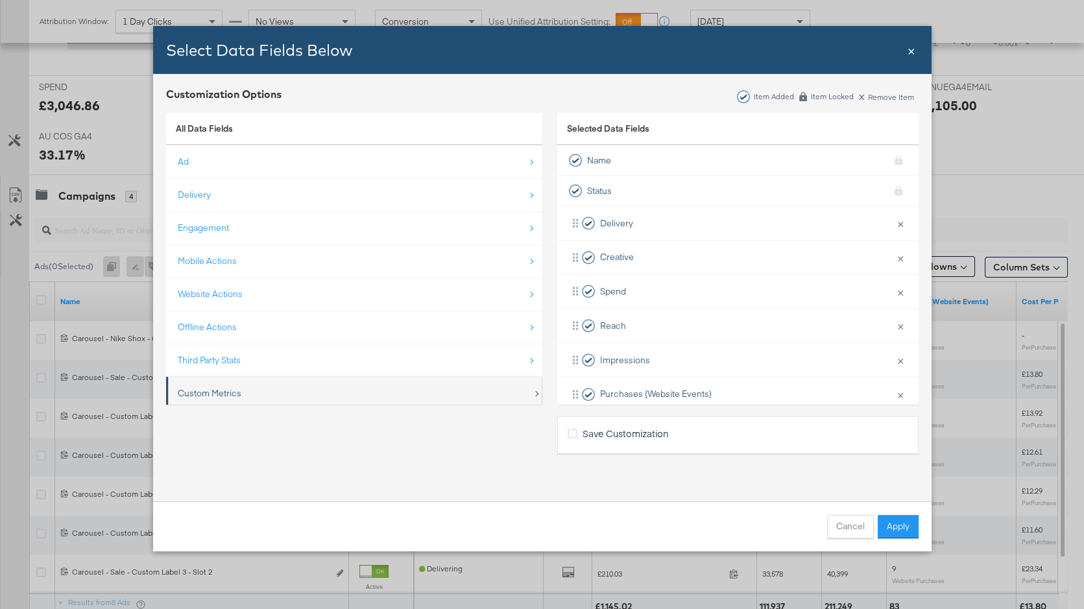
click at [243, 394] on div "Custom Metrics" at bounding box center [355, 393] width 355 height 27
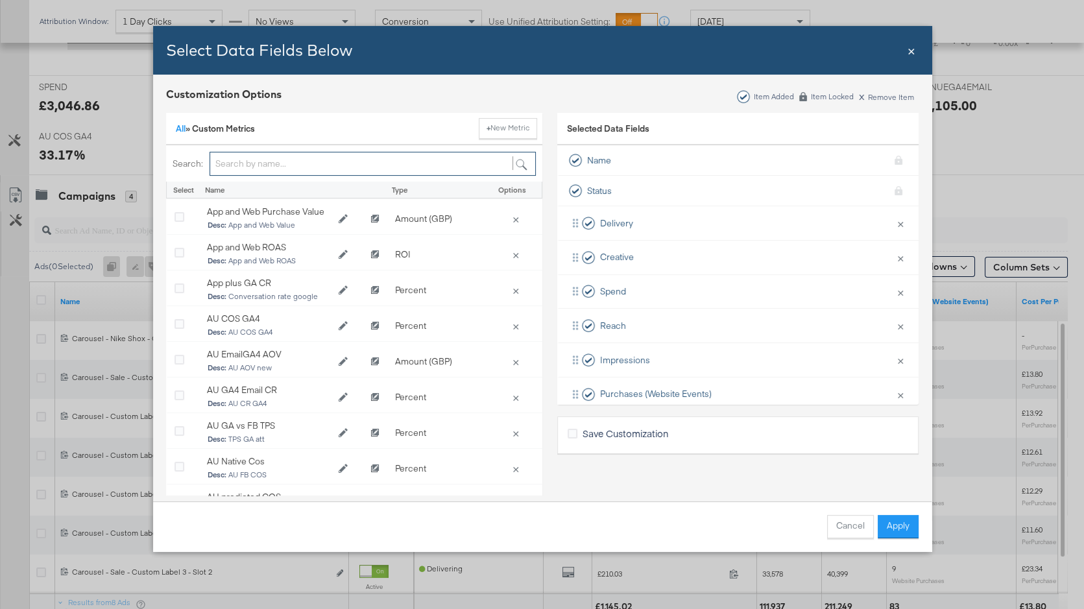
click at [294, 162] on input "Bulk Add Locations Modal" at bounding box center [373, 164] width 326 height 24
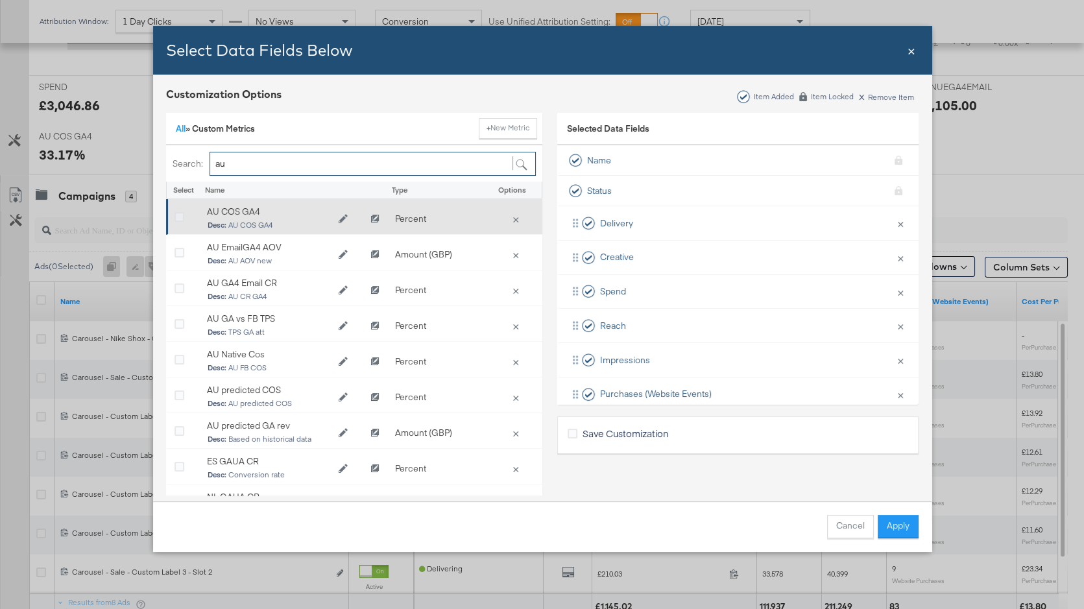
type input "au"
click at [180, 217] on icon "Bulk Add Locations Modal" at bounding box center [180, 218] width 10 height 10
click at [0, 0] on input "Bulk Add Locations Modal" at bounding box center [0, 0] width 0 height 0
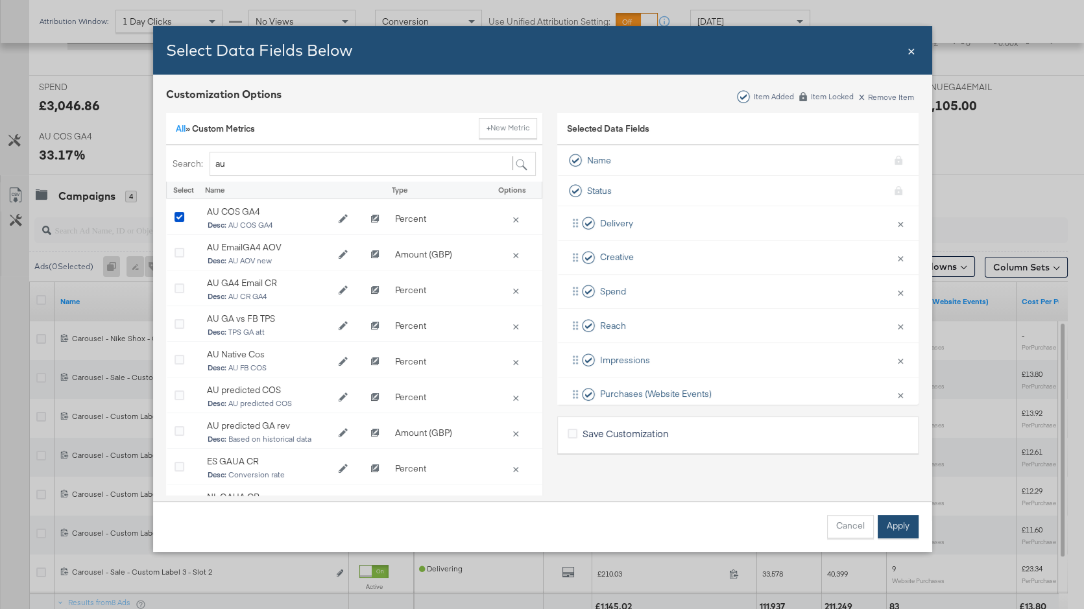
click at [913, 524] on button "Apply" at bounding box center [898, 526] width 41 height 23
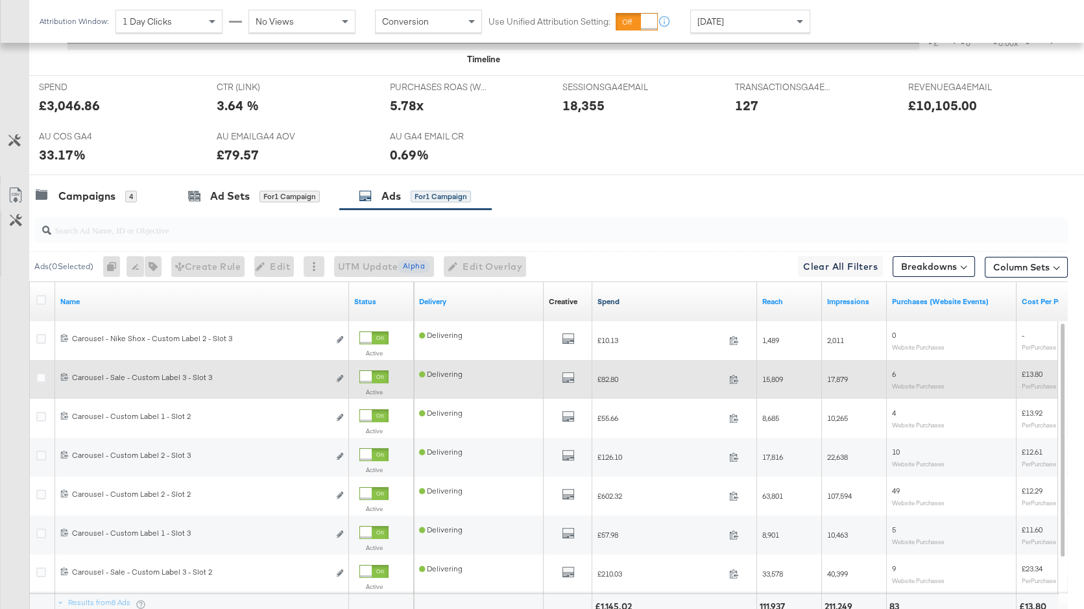
click at [612, 301] on link "Spend" at bounding box center [675, 302] width 154 height 10
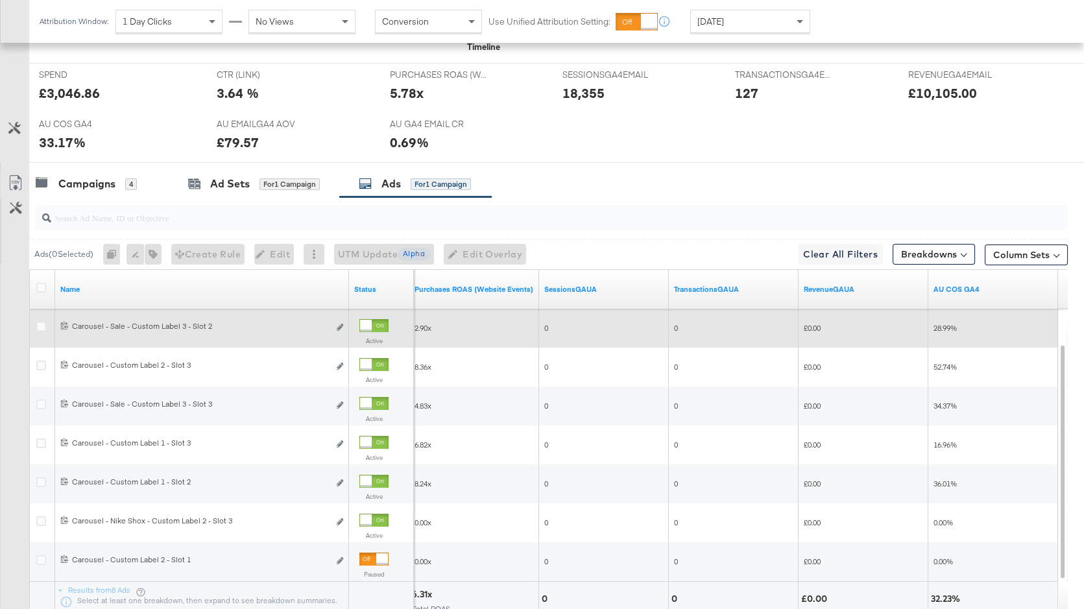
scroll to position [560, 0]
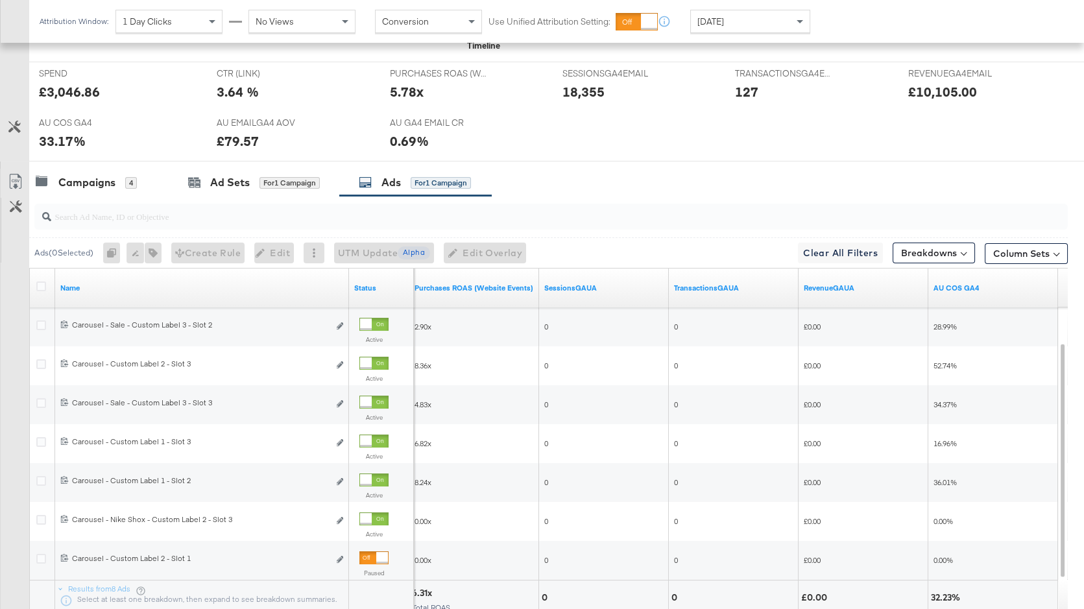
click at [728, 8] on div "Attribution Window: 1 Day Clicks No Views Conversion Use Unified Attribution Se…" at bounding box center [427, 21] width 797 height 43
click at [724, 16] on span "[DATE]" at bounding box center [710, 22] width 27 height 12
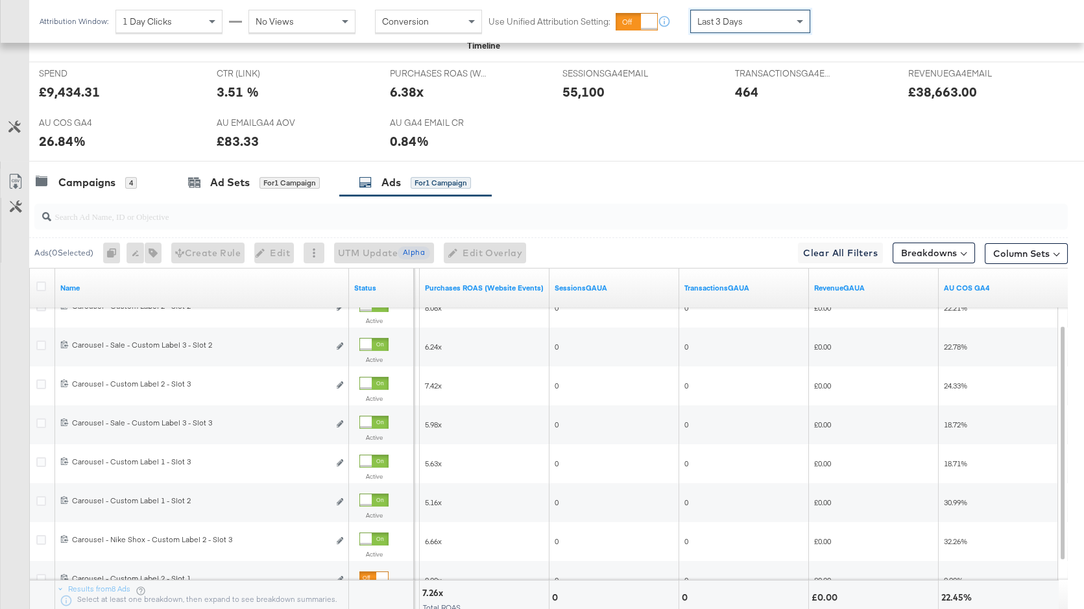
click at [758, 21] on div "Last 3 Days" at bounding box center [750, 21] width 119 height 22
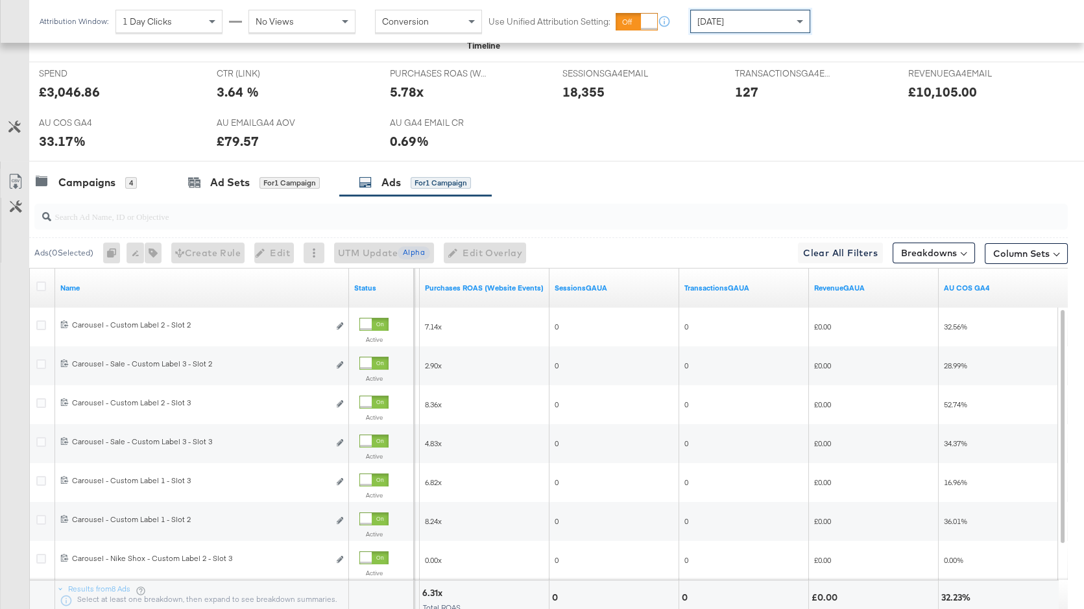
click at [736, 31] on div "[DATE]" at bounding box center [750, 21] width 119 height 22
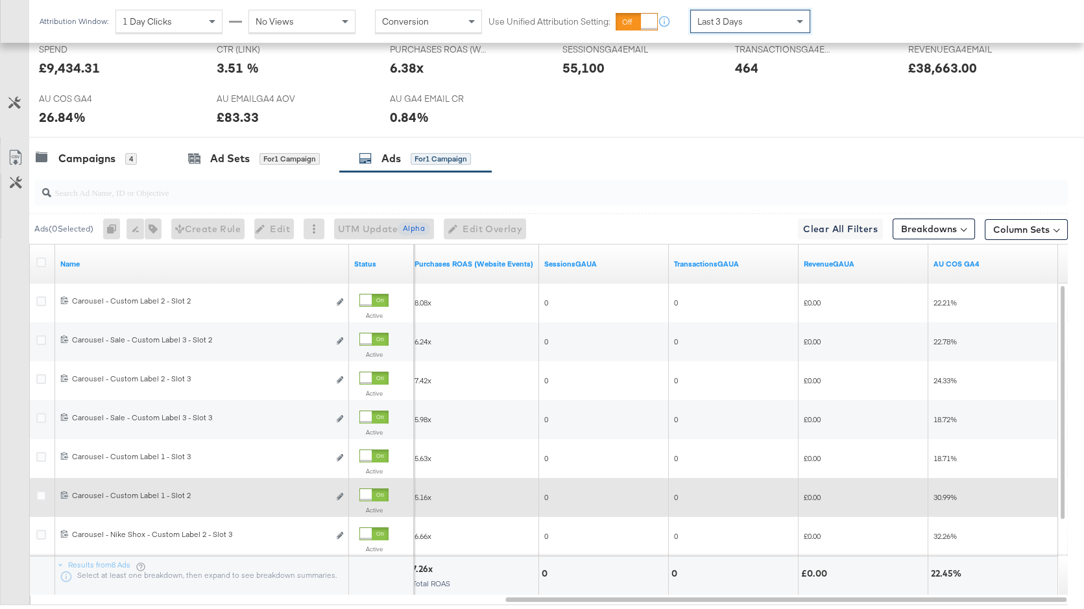
scroll to position [582, 0]
click at [372, 492] on div at bounding box center [373, 497] width 29 height 13
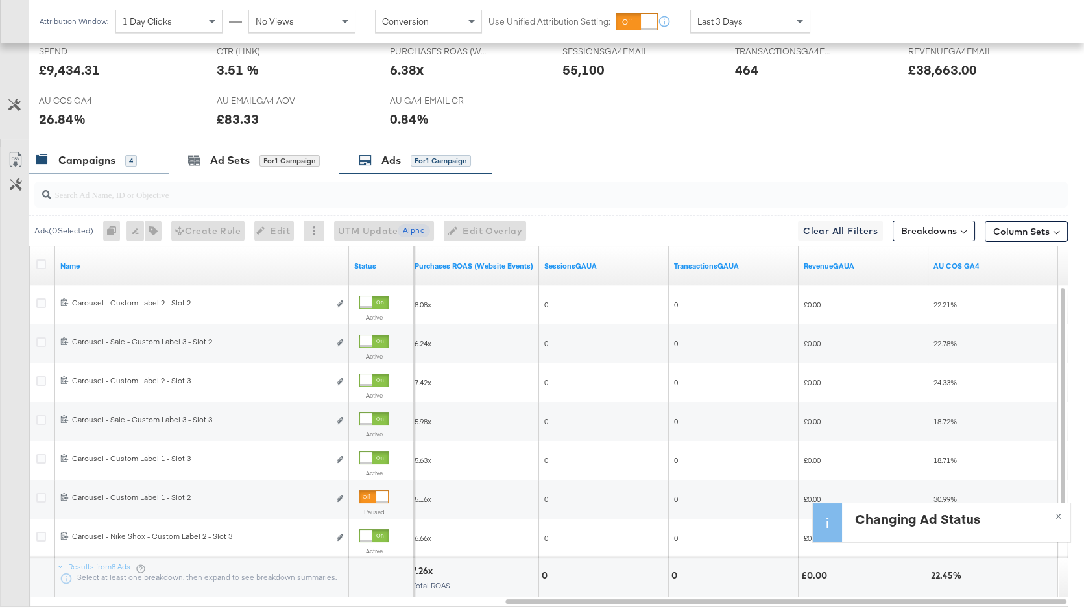
click at [127, 165] on div "4" at bounding box center [131, 161] width 12 height 12
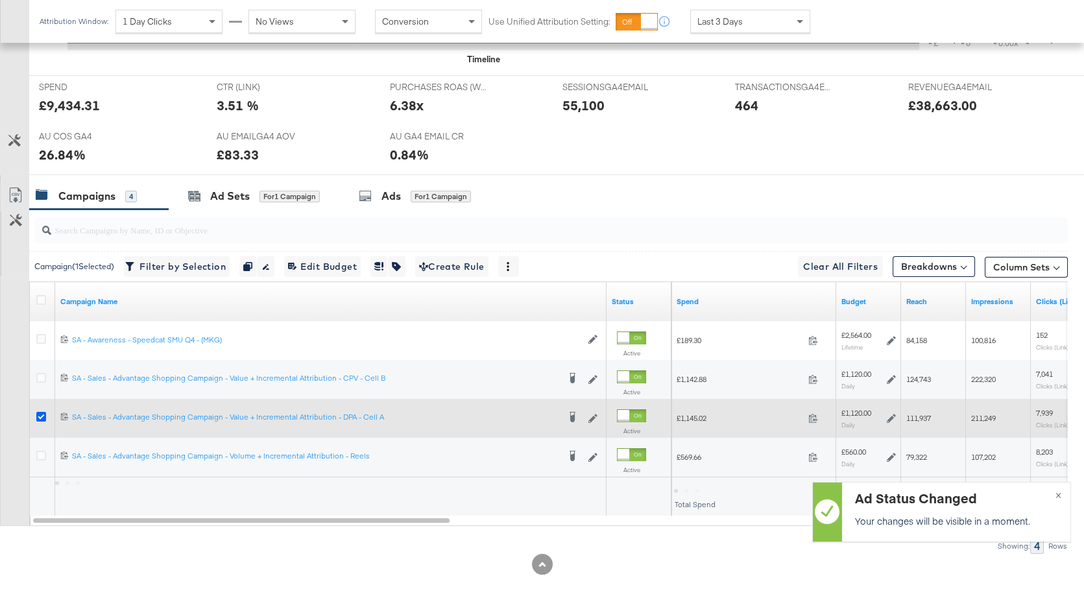
click at [40, 415] on icon at bounding box center [41, 417] width 10 height 10
click at [0, 0] on input "checkbox" at bounding box center [0, 0] width 0 height 0
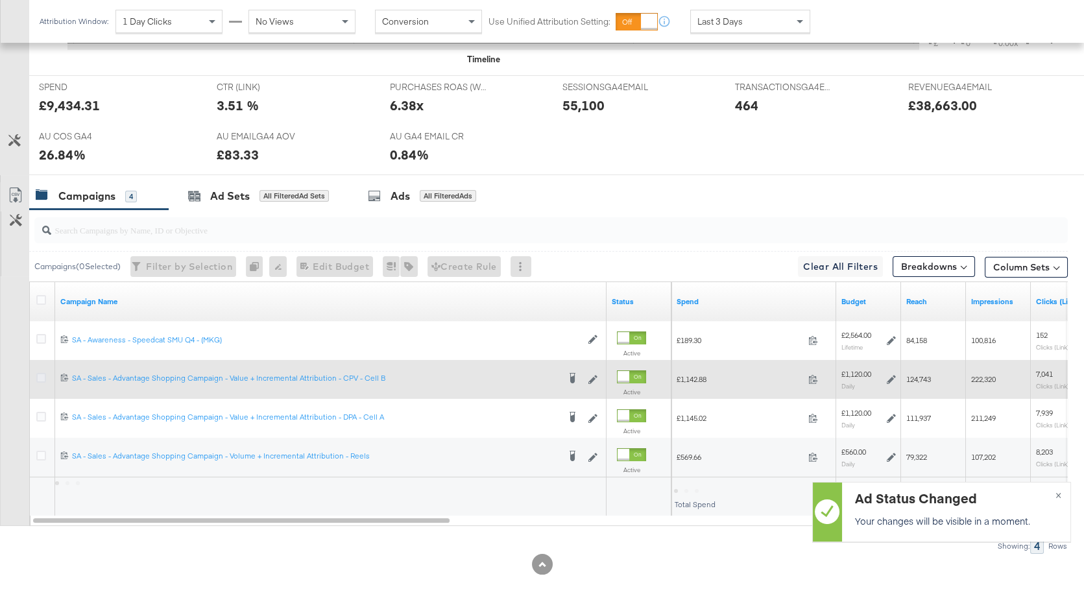
click at [42, 376] on icon at bounding box center [41, 378] width 10 height 10
click at [0, 0] on input "checkbox" at bounding box center [0, 0] width 0 height 0
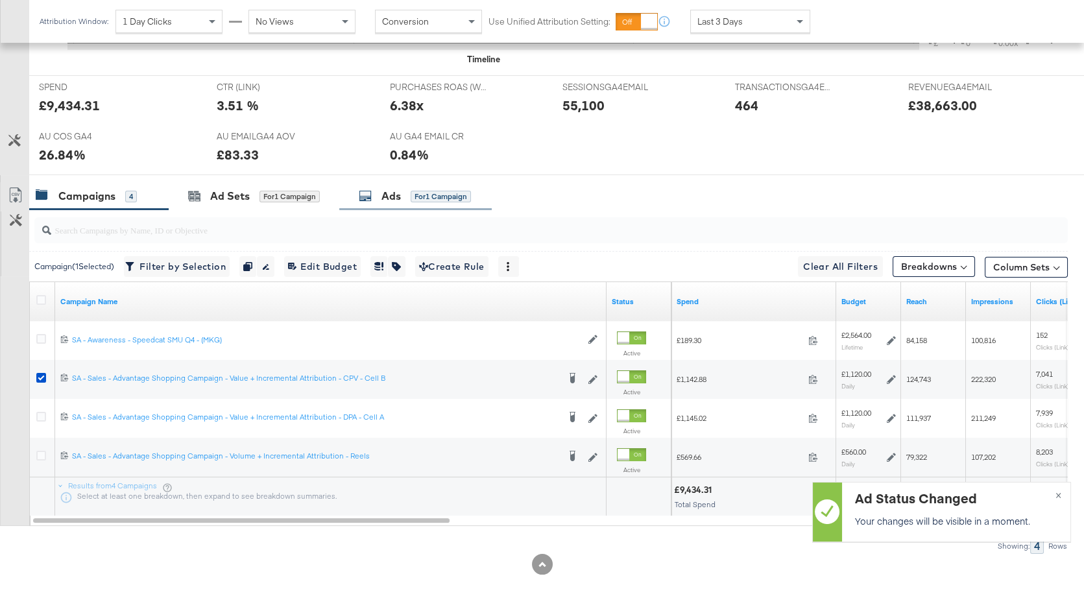
click at [398, 193] on div "Ads" at bounding box center [391, 196] width 19 height 15
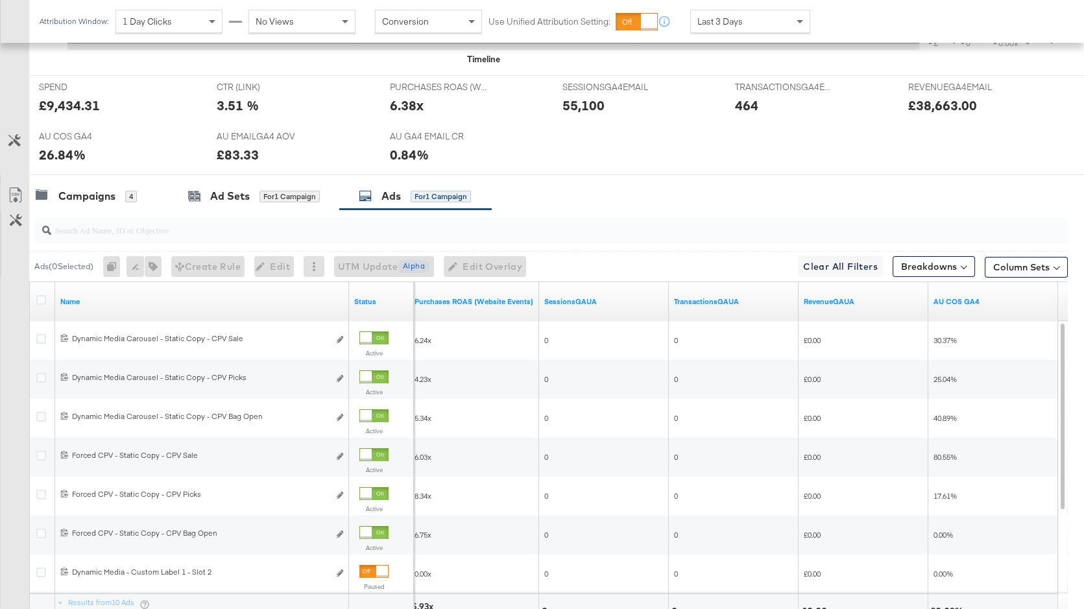
click at [749, 19] on div "Last 3 Days" at bounding box center [750, 21] width 119 height 22
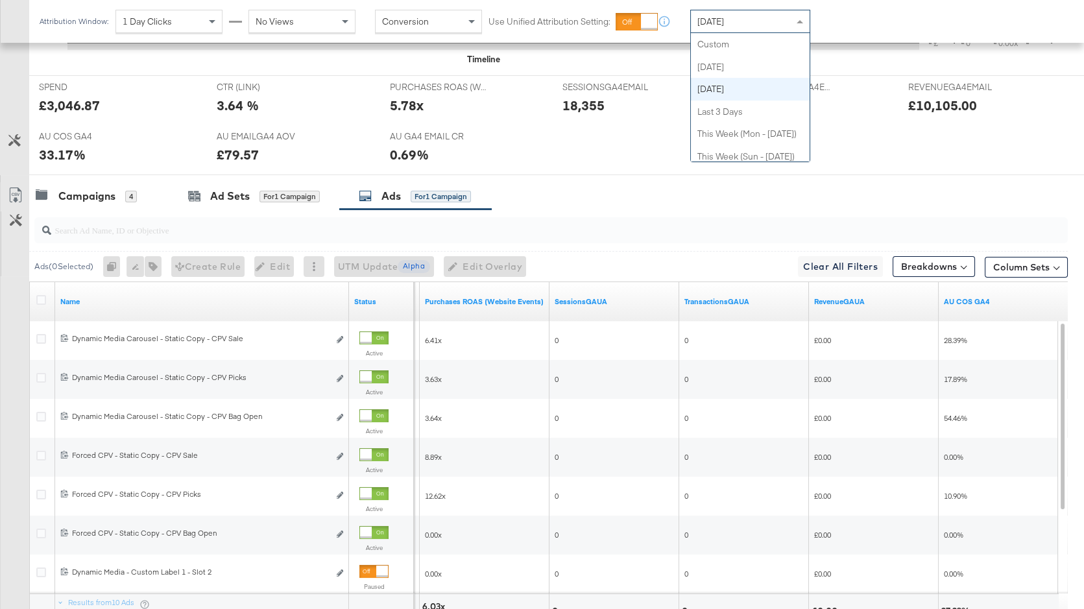
click at [737, 19] on div "[DATE]" at bounding box center [750, 21] width 119 height 22
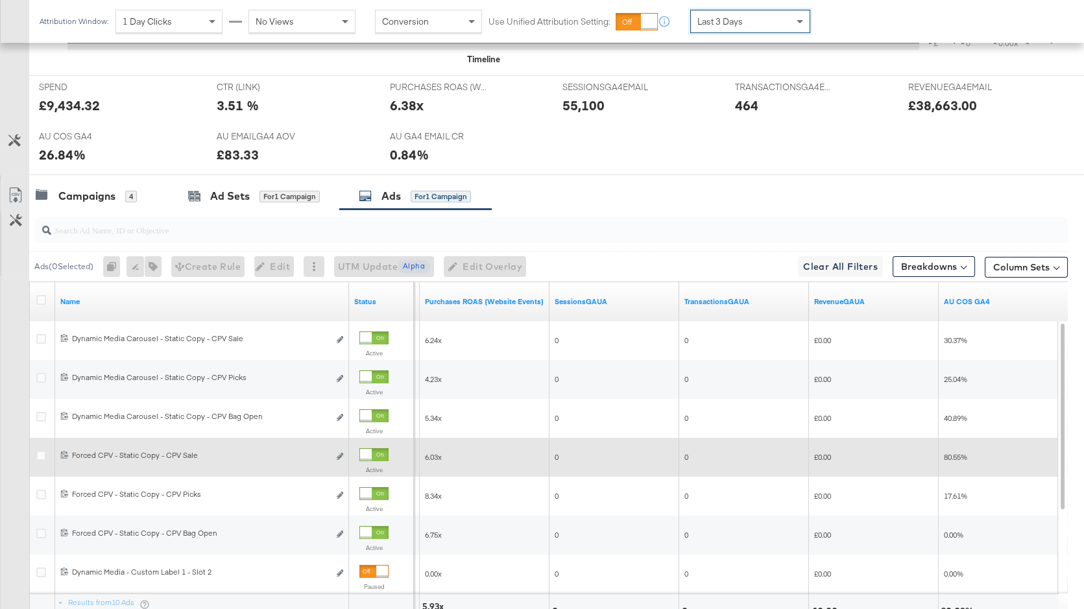
click at [367, 455] on div at bounding box center [366, 455] width 12 height 12
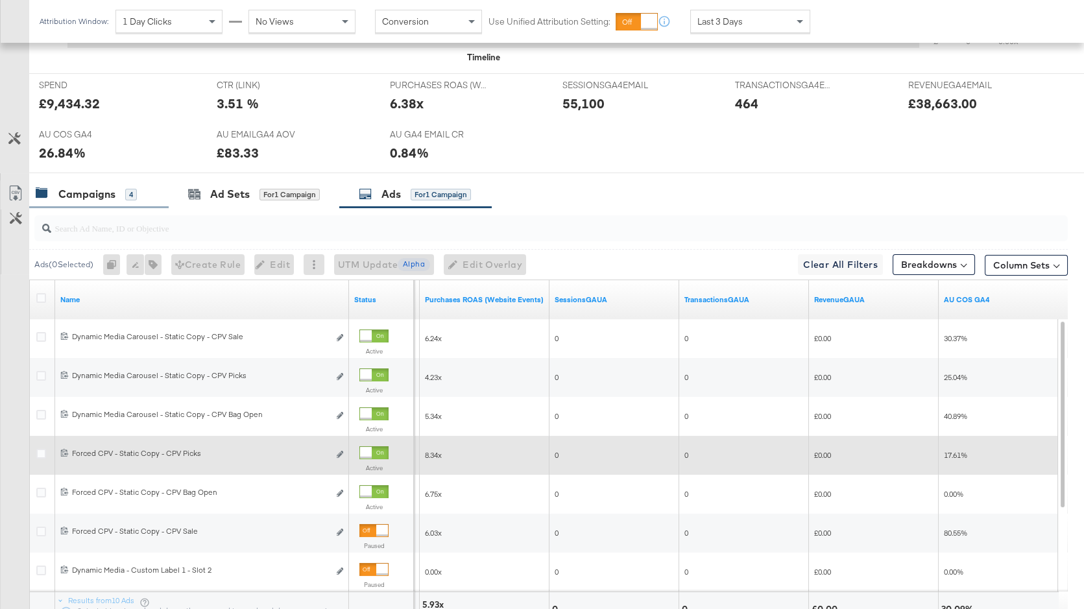
click at [110, 204] on div "Campaigns 4" at bounding box center [98, 194] width 139 height 28
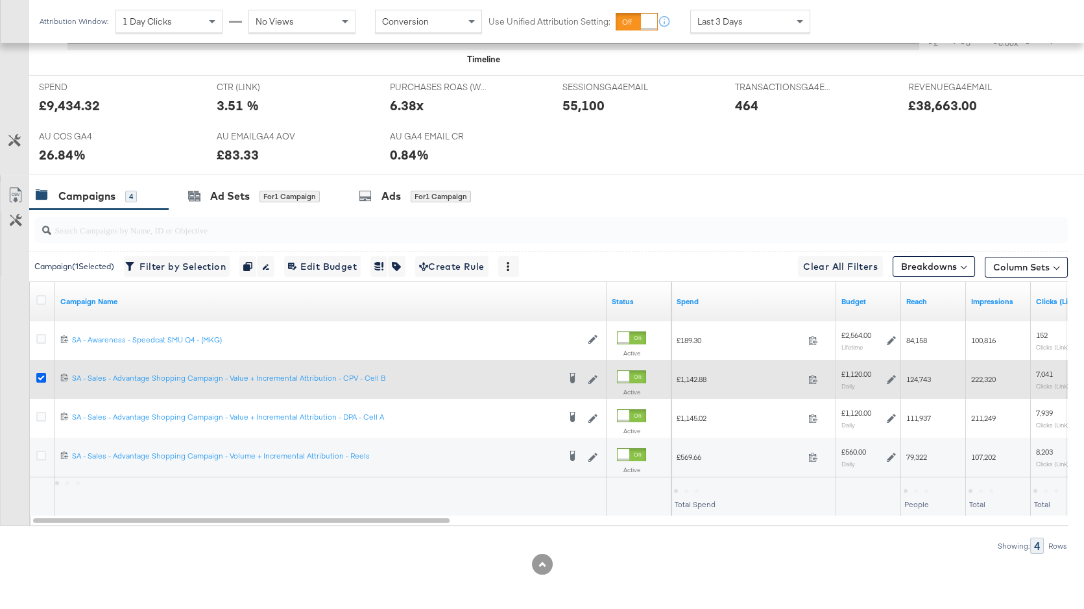
click at [42, 374] on icon at bounding box center [41, 378] width 10 height 10
click at [0, 0] on input "checkbox" at bounding box center [0, 0] width 0 height 0
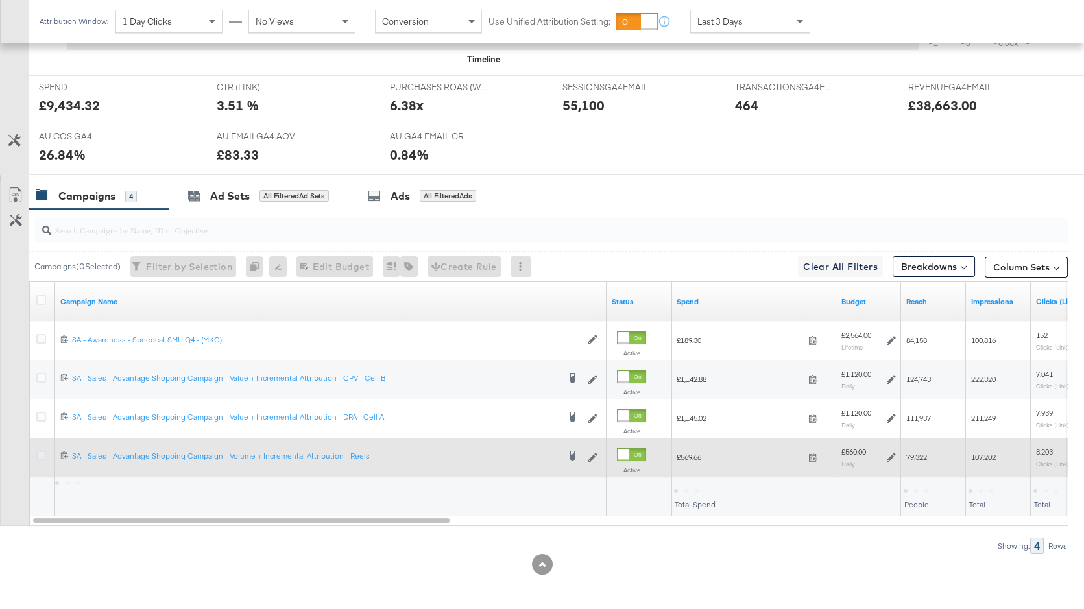
click at [40, 452] on icon at bounding box center [41, 456] width 10 height 10
click at [0, 0] on input "checkbox" at bounding box center [0, 0] width 0 height 0
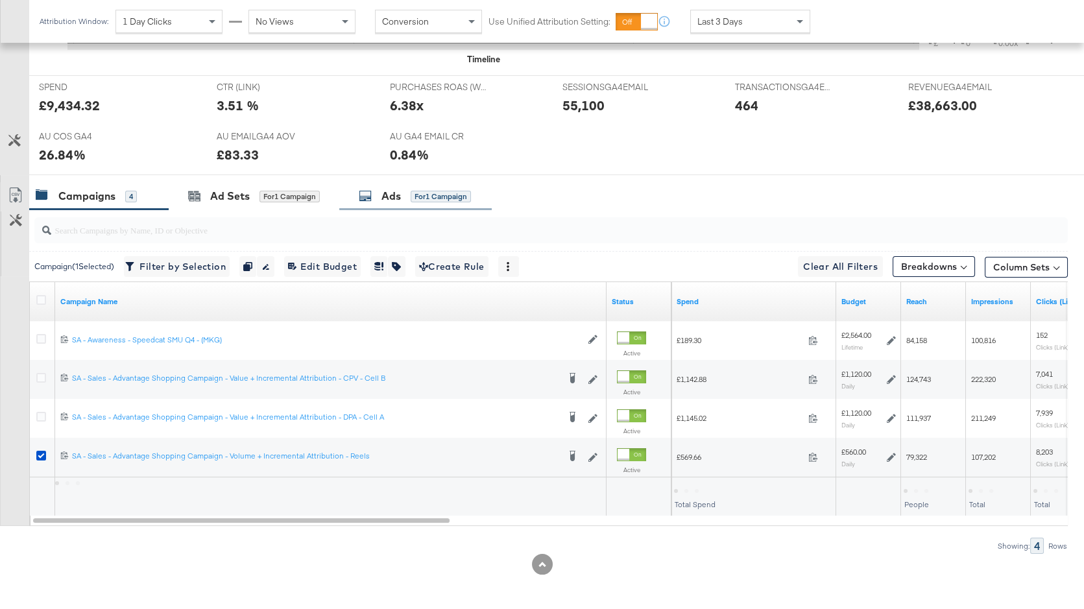
click at [397, 189] on div "Ads" at bounding box center [391, 196] width 19 height 15
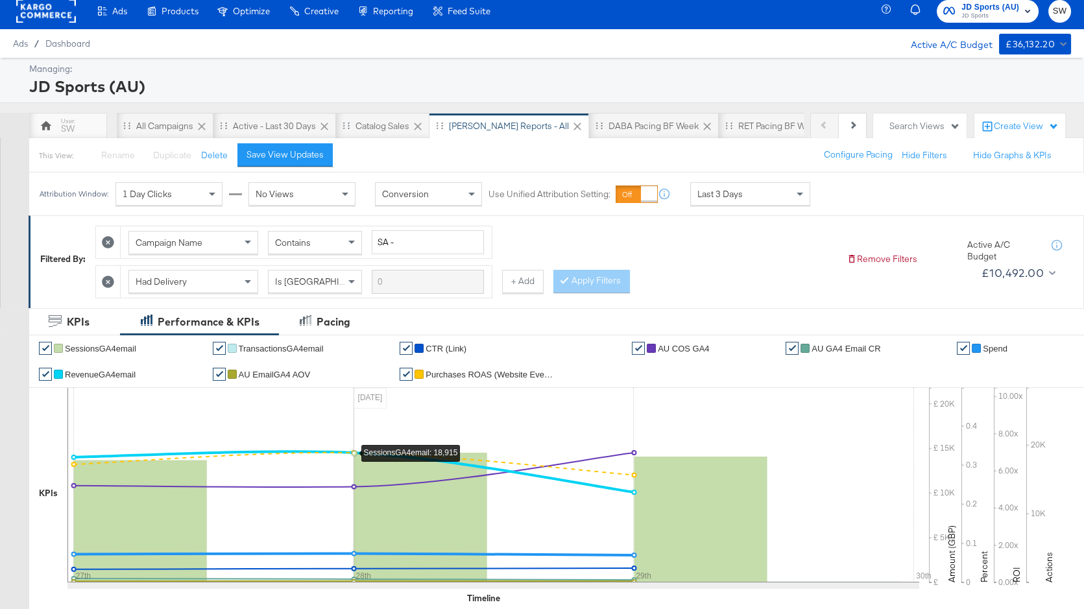
scroll to position [0, 0]
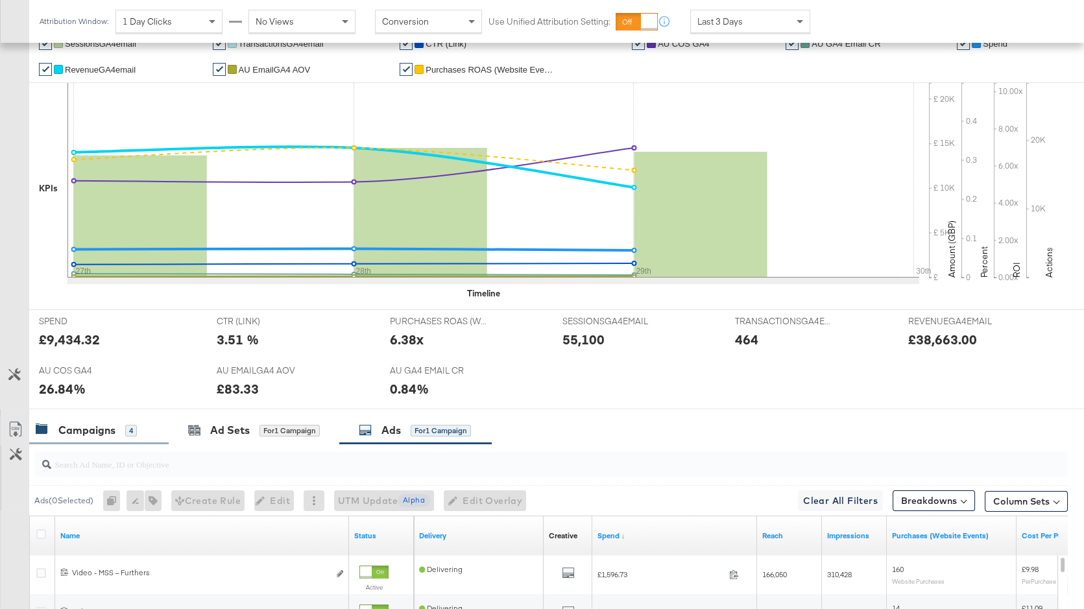
click at [123, 431] on div "Campaigns 4" at bounding box center [86, 430] width 101 height 15
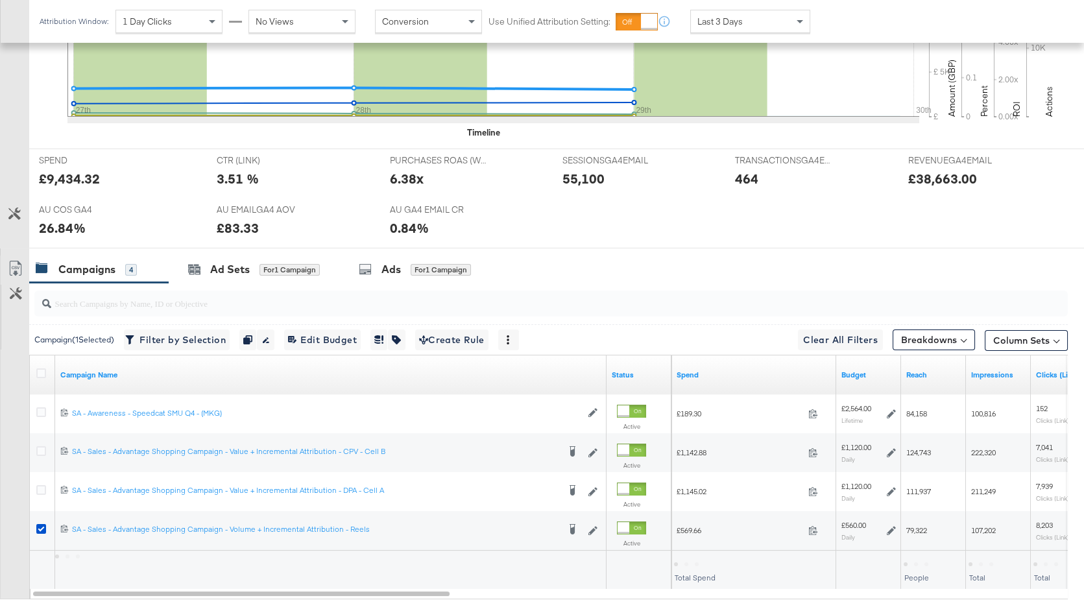
scroll to position [512, 0]
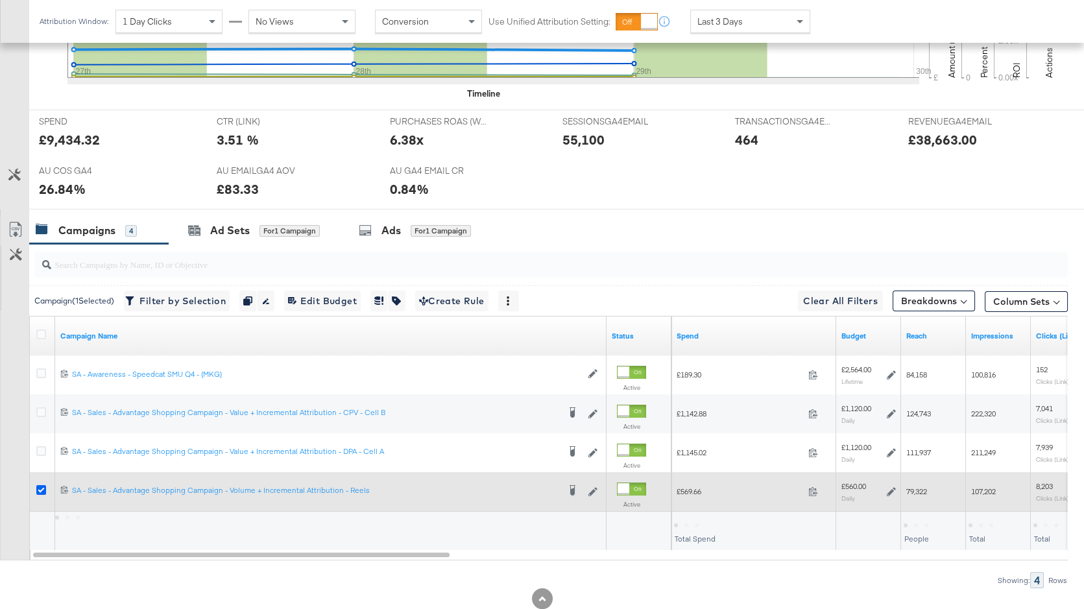
click at [38, 485] on icon at bounding box center [41, 490] width 10 height 10
click at [0, 0] on input "checkbox" at bounding box center [0, 0] width 0 height 0
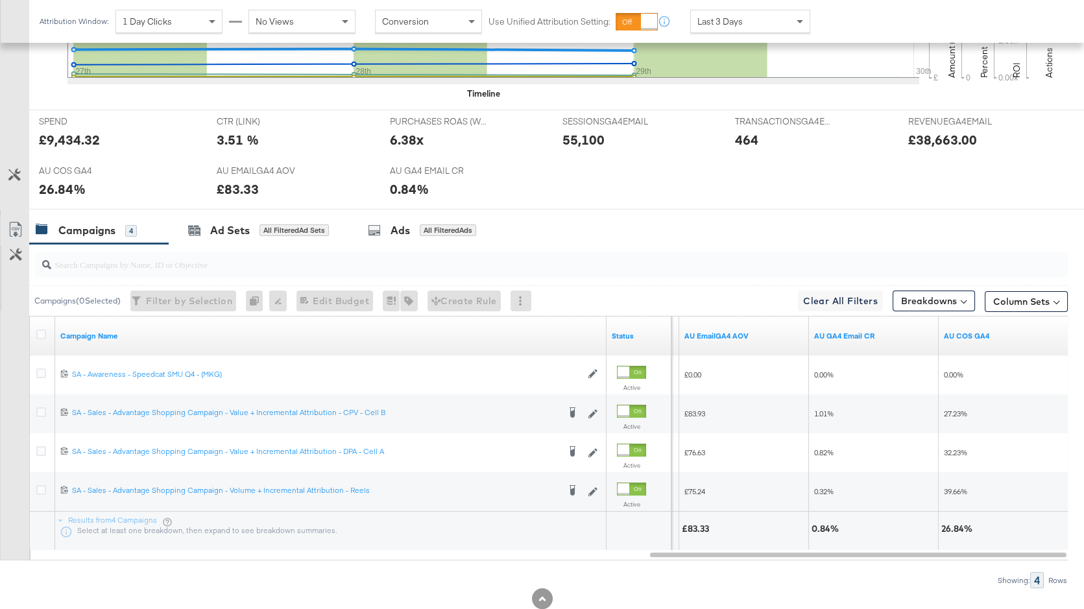
scroll to position [514, 0]
